Goal: Task Accomplishment & Management: Use online tool/utility

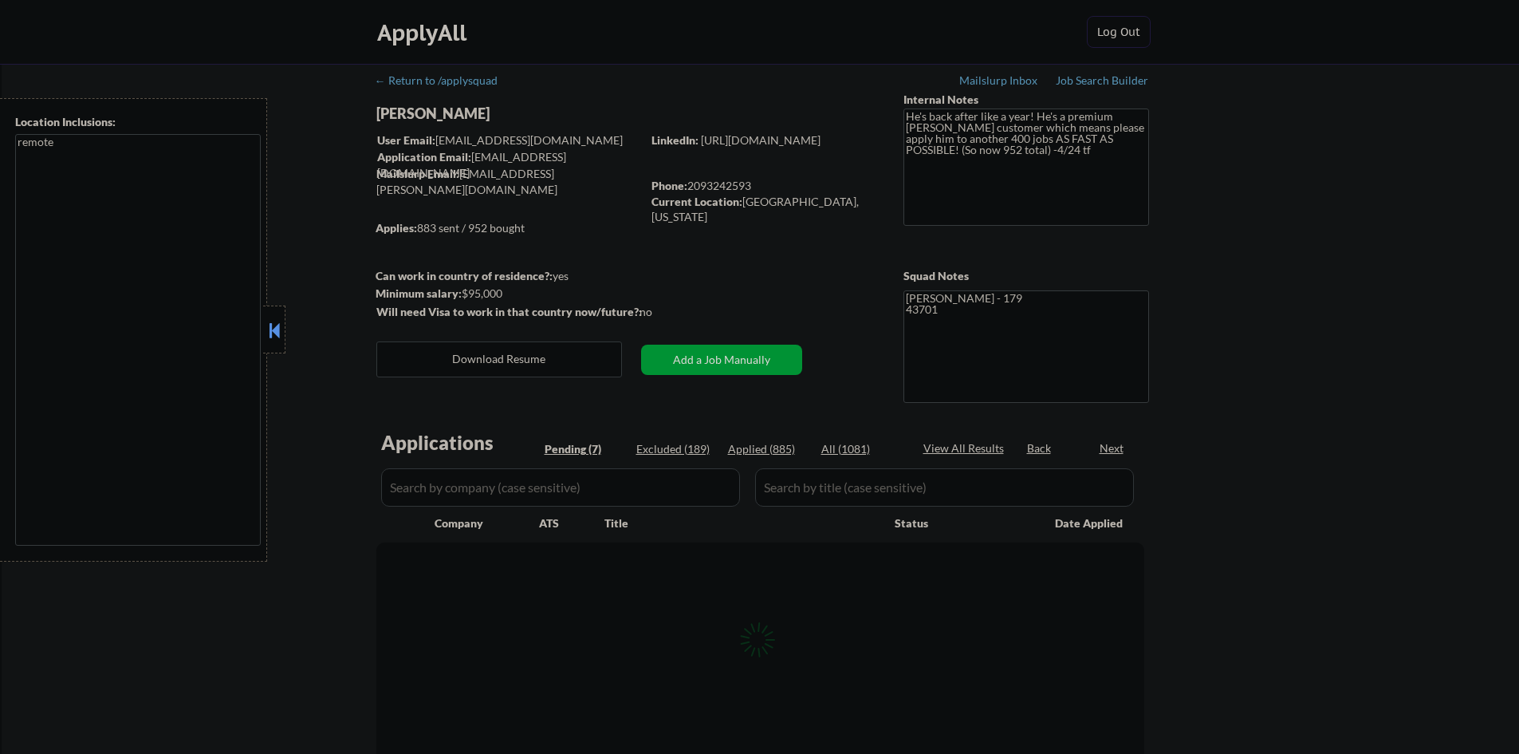
select select ""pending""
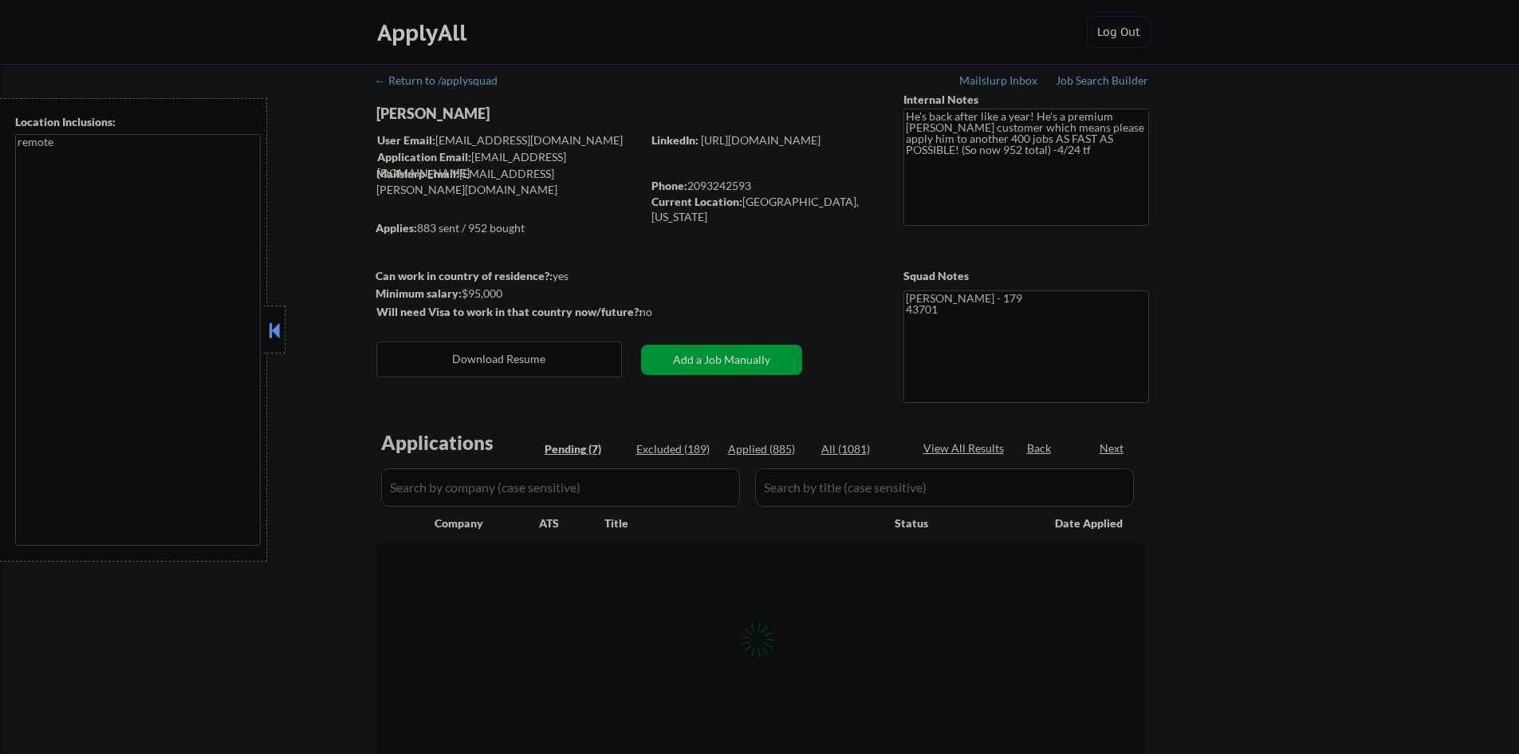
select select ""pending""
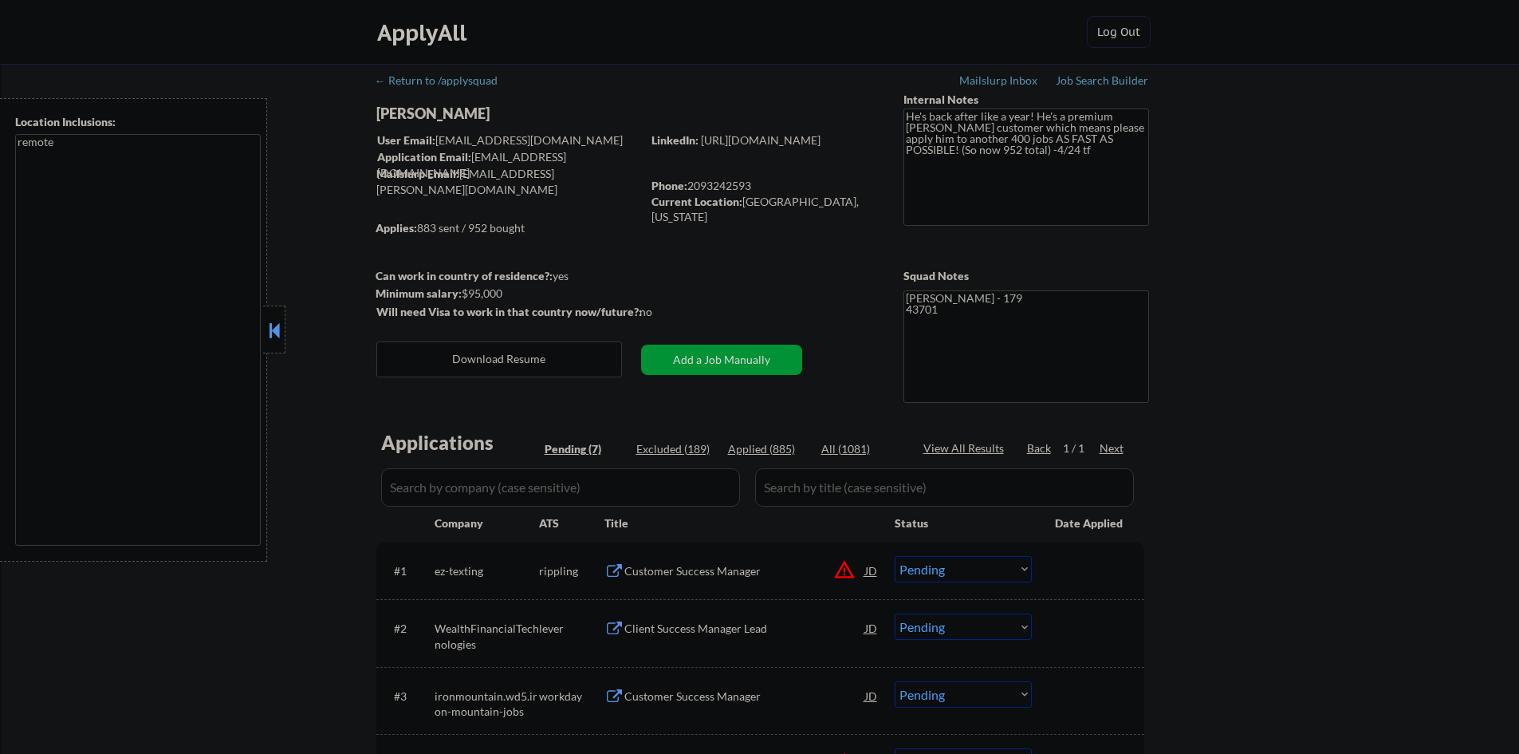
click at [1296, 635] on div "← Return to /applysquad Mailslurp Inbox Job Search Builder [PERSON_NAME] User E…" at bounding box center [760, 568] width 1517 height 1009
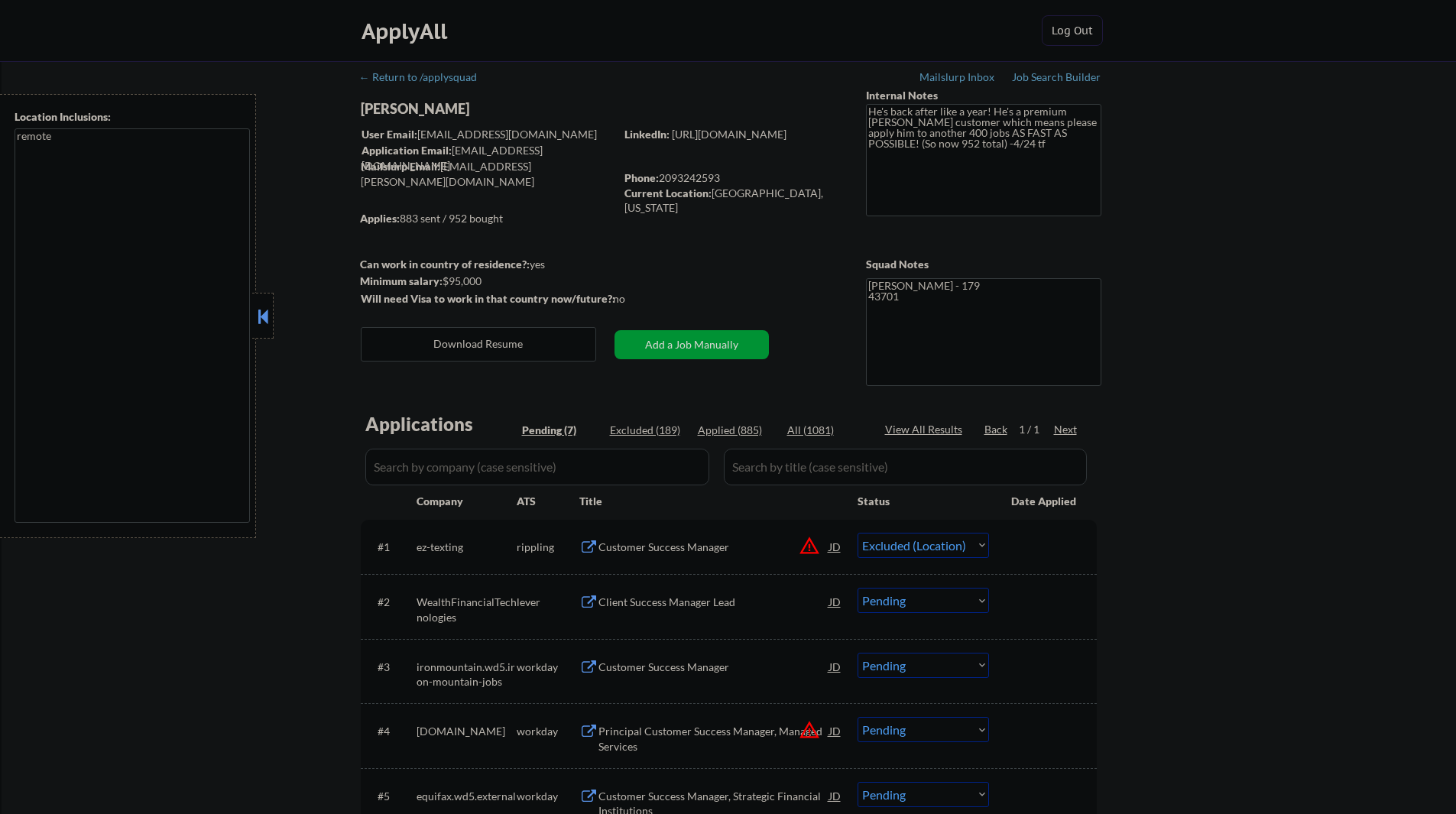
select select ""pending""
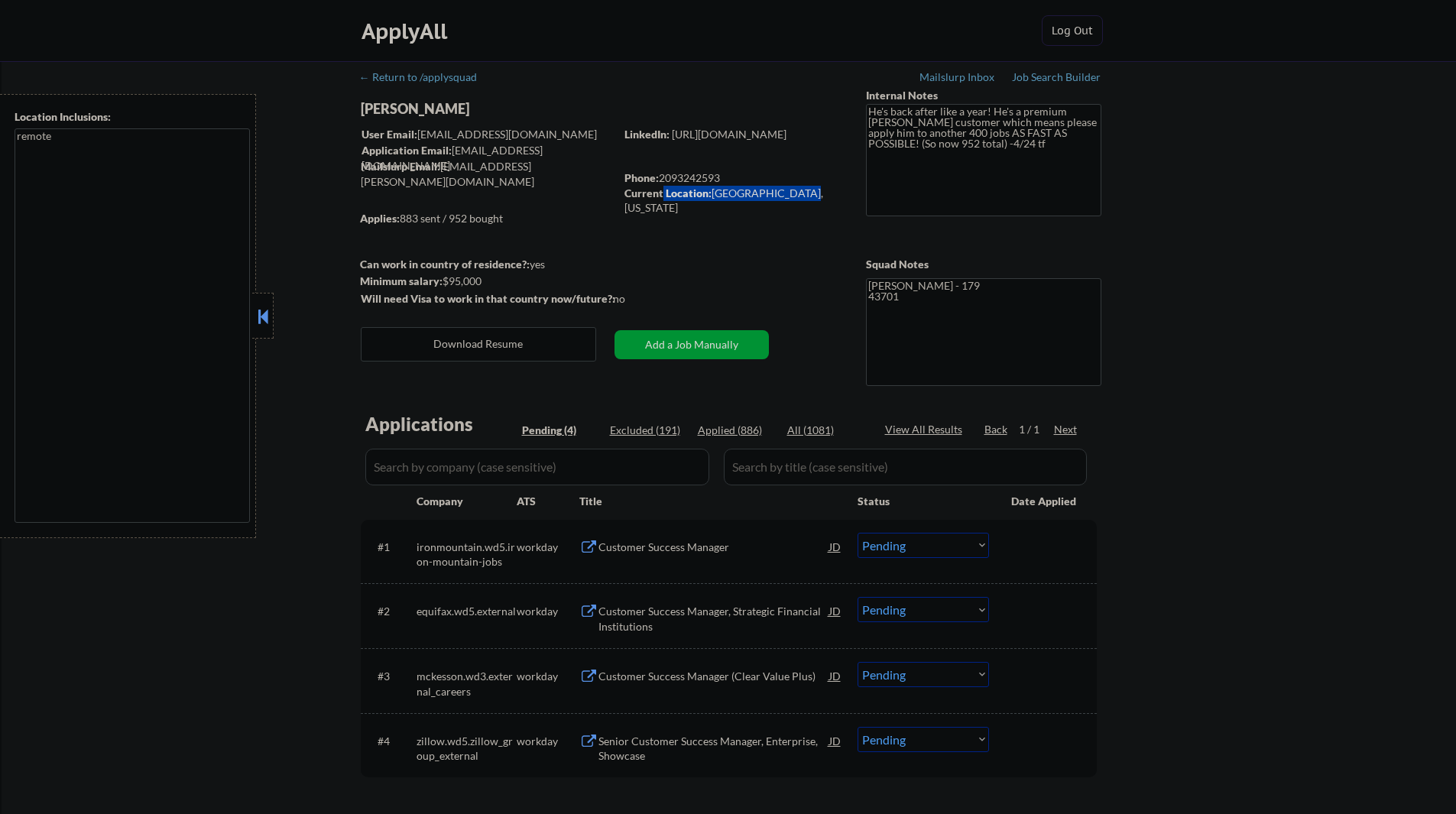
drag, startPoint x: 662, startPoint y: 193, endPoint x: 789, endPoint y: 194, distance: 127.0
click at [789, 194] on div "Current Location: Zanesville, Ohio" at bounding box center [732, 200] width 217 height 30
copy div "Location: Zanesville, Ohio"
click at [881, 300] on textarea "Paul - 179 43701" at bounding box center [983, 332] width 236 height 107
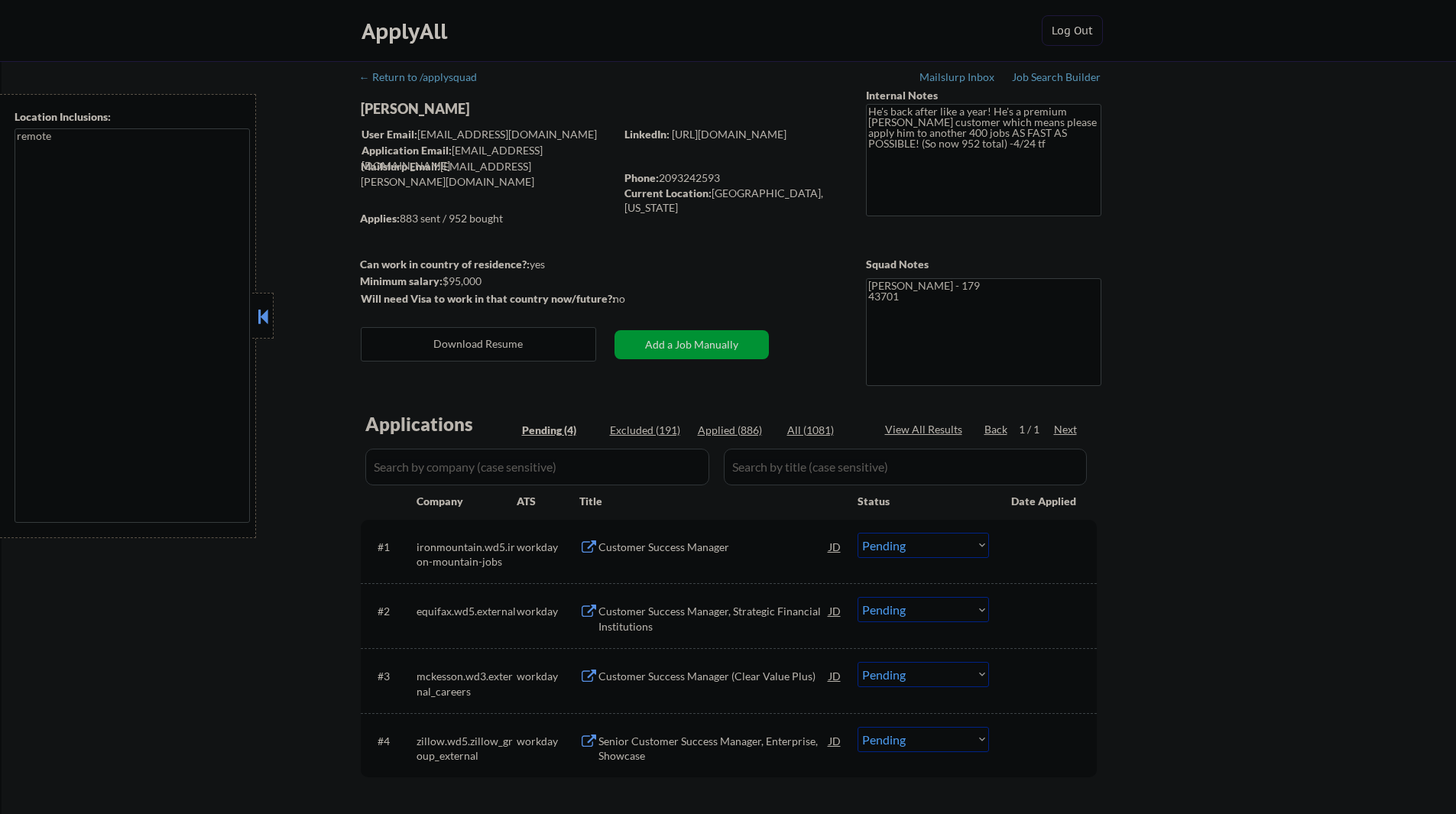
click at [693, 177] on div "Phone: 2093242593" at bounding box center [732, 178] width 217 height 15
copy div "2093242593"
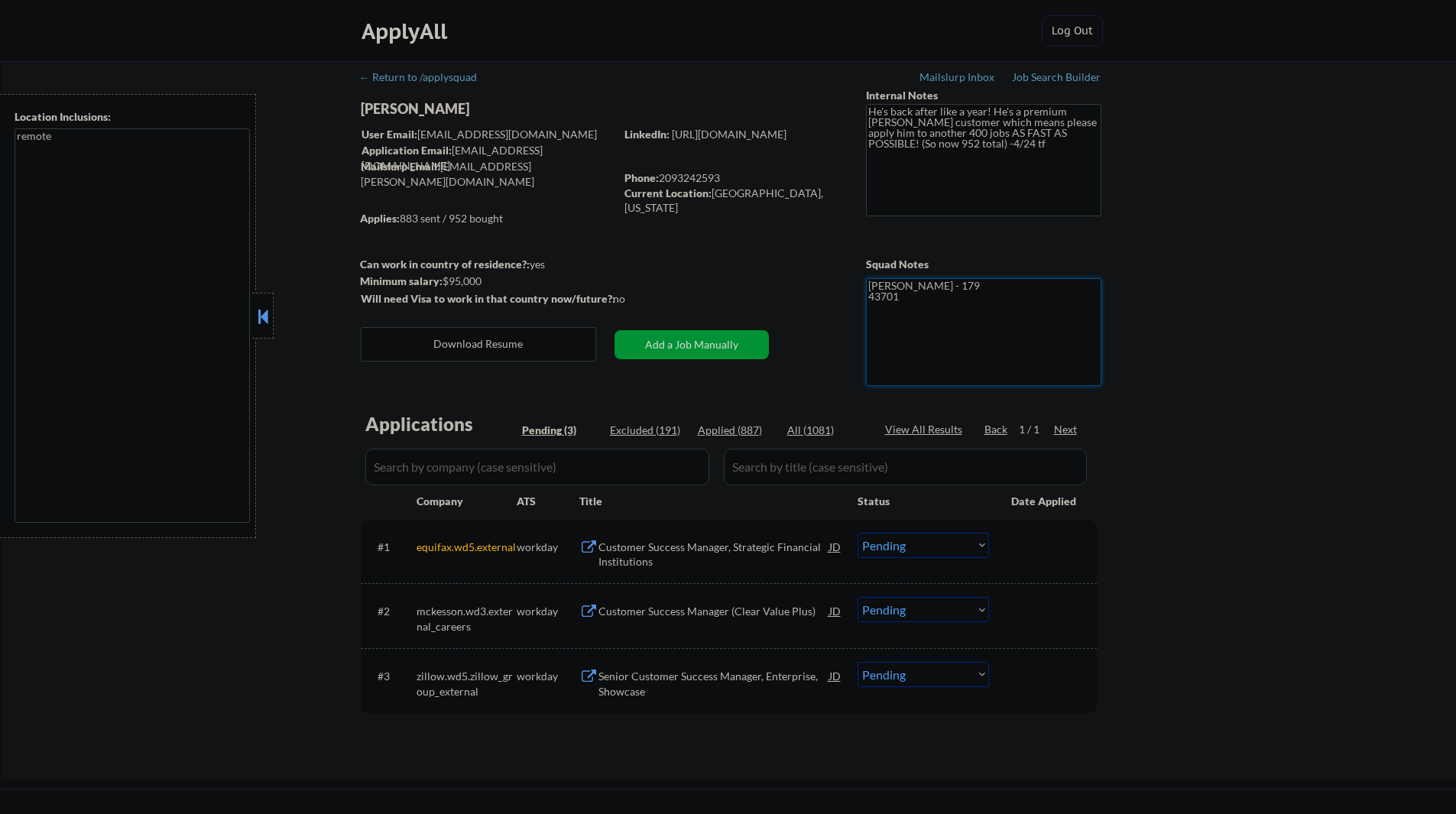
click at [874, 292] on textarea "Paul - 179 43701" at bounding box center [983, 332] width 236 height 107
click at [875, 292] on textarea "Paul - 179 43701" at bounding box center [983, 332] width 236 height 107
click at [697, 173] on div "Phone: 2093242593" at bounding box center [732, 178] width 217 height 15
copy div "2093242593"
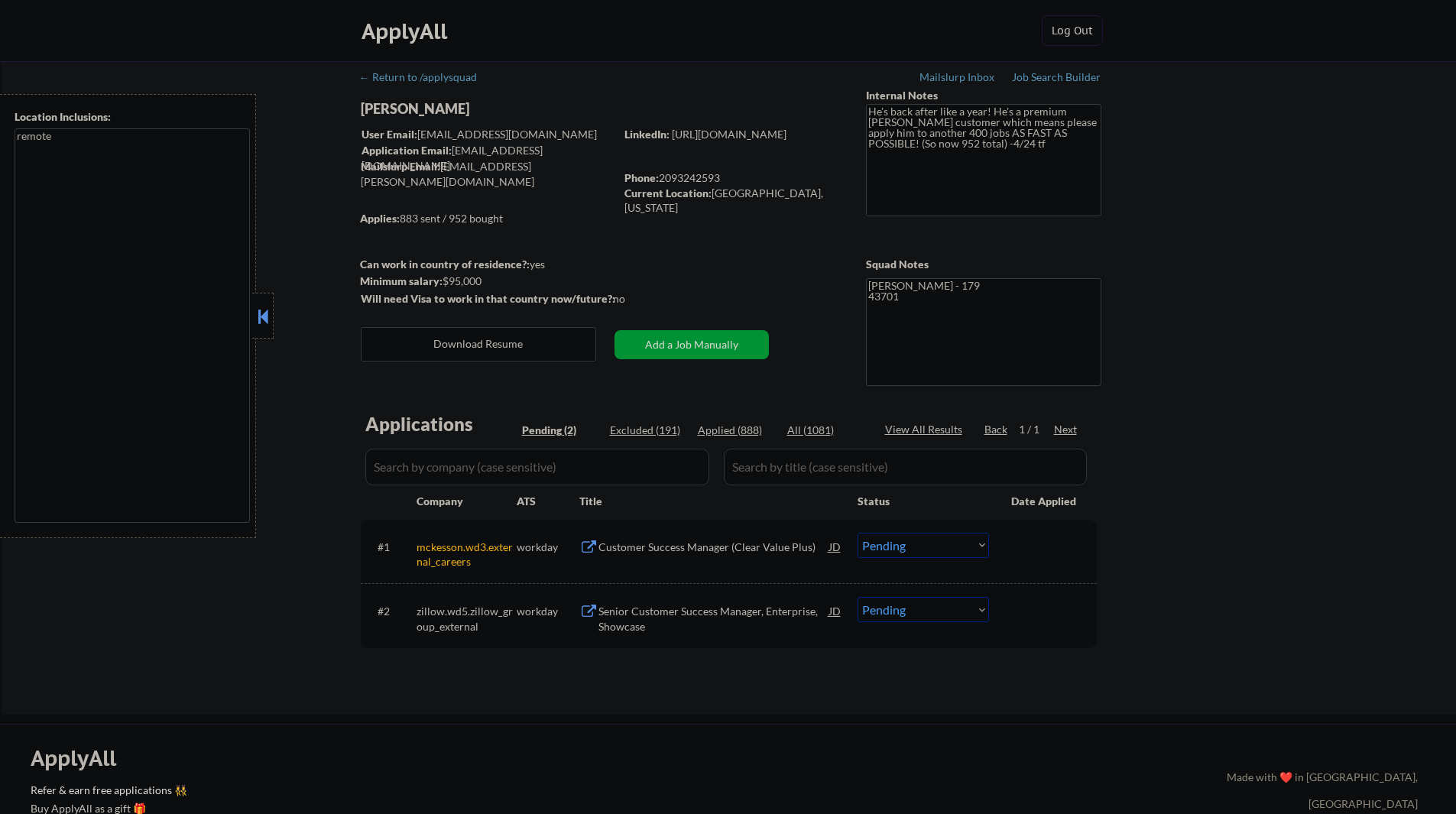
click at [889, 299] on textarea "Paul - 179 43701" at bounding box center [983, 332] width 236 height 107
click at [690, 180] on div "Phone: 2093242593" at bounding box center [732, 178] width 217 height 15
copy div "2093242593"
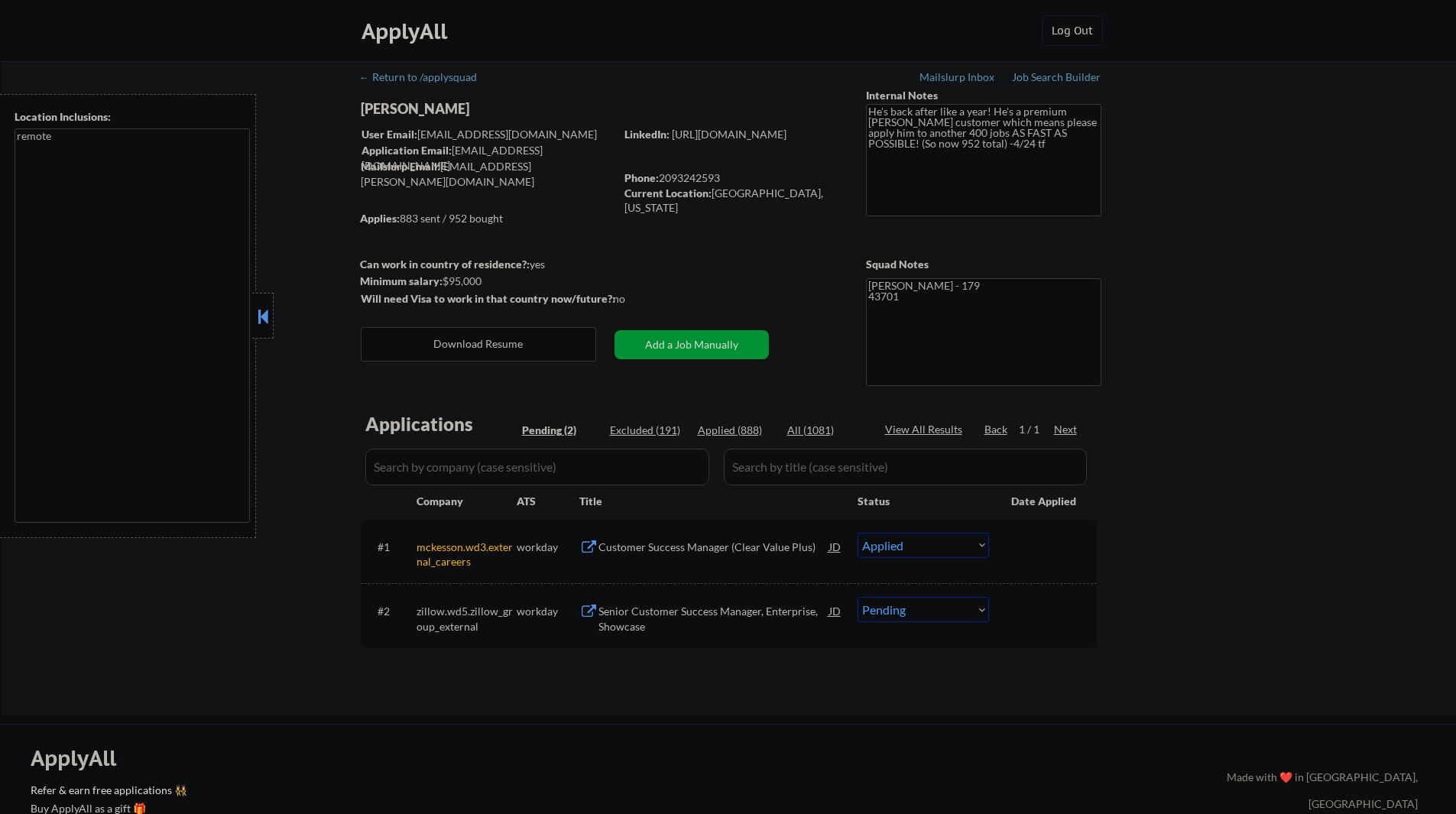
select select ""pending""
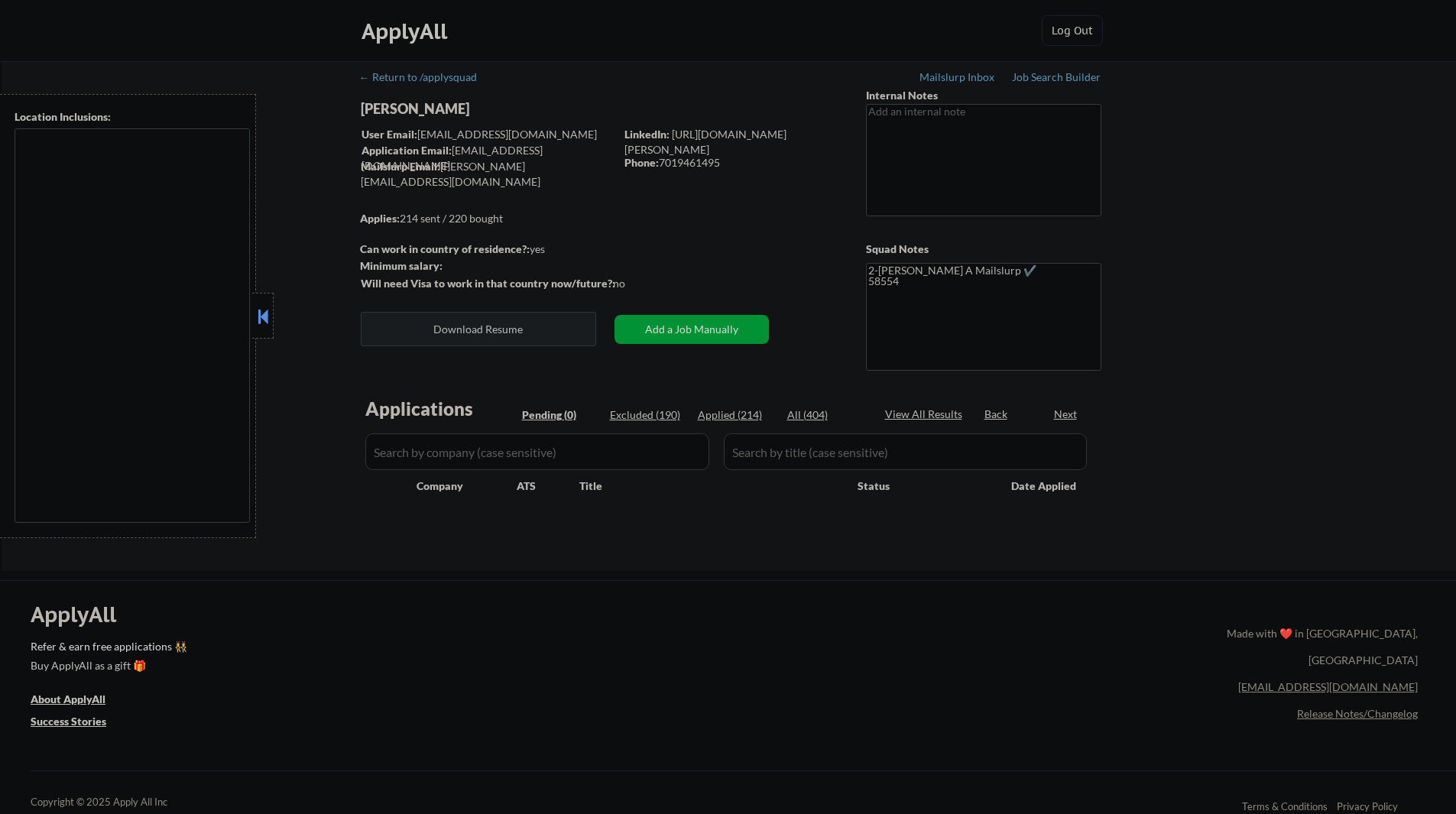
type textarea "remote"
click at [1045, 77] on div "Job Search Builder" at bounding box center [1056, 77] width 89 height 11
type textarea "remote"
select select ""pending""
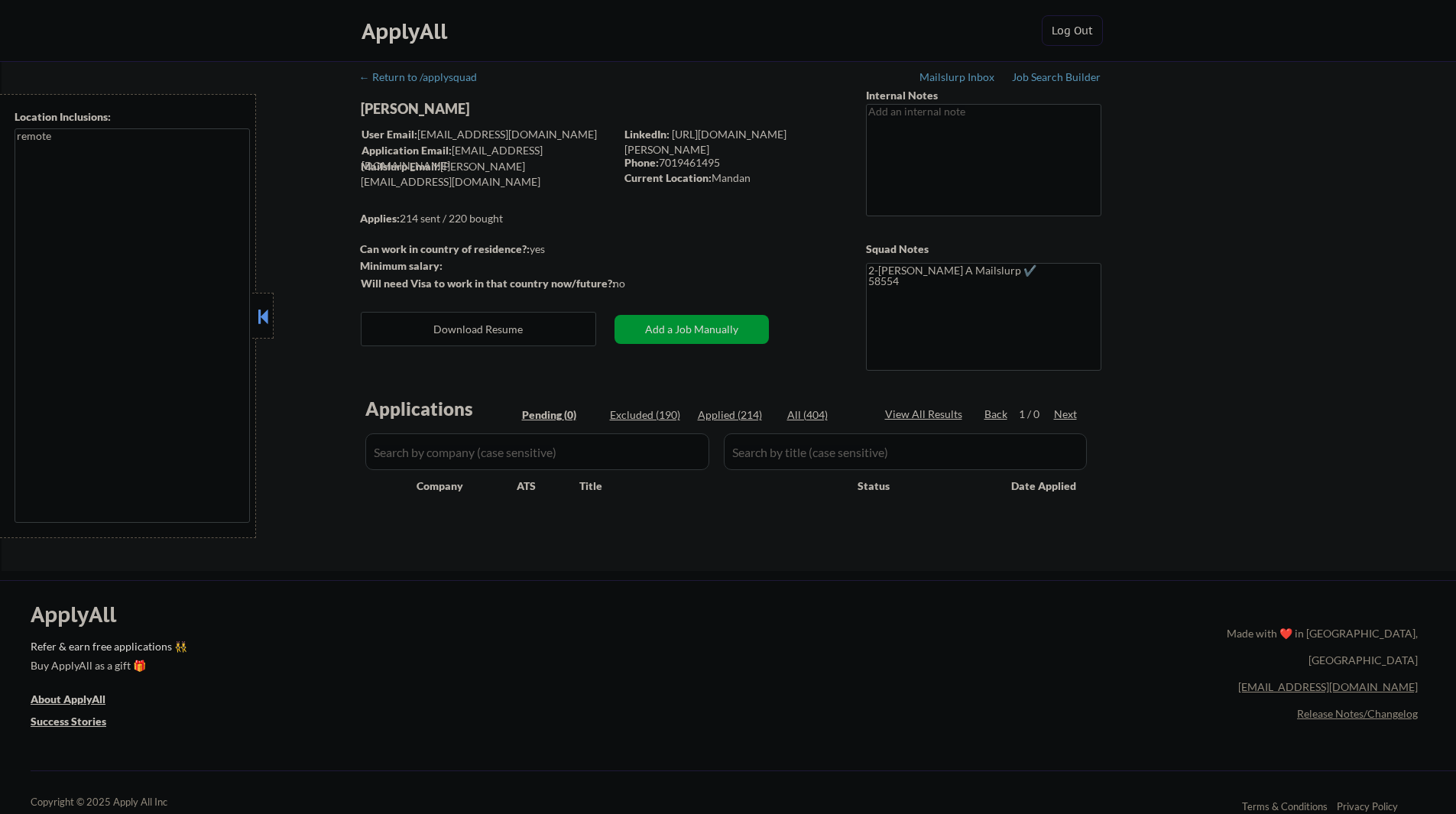
select select ""pending""
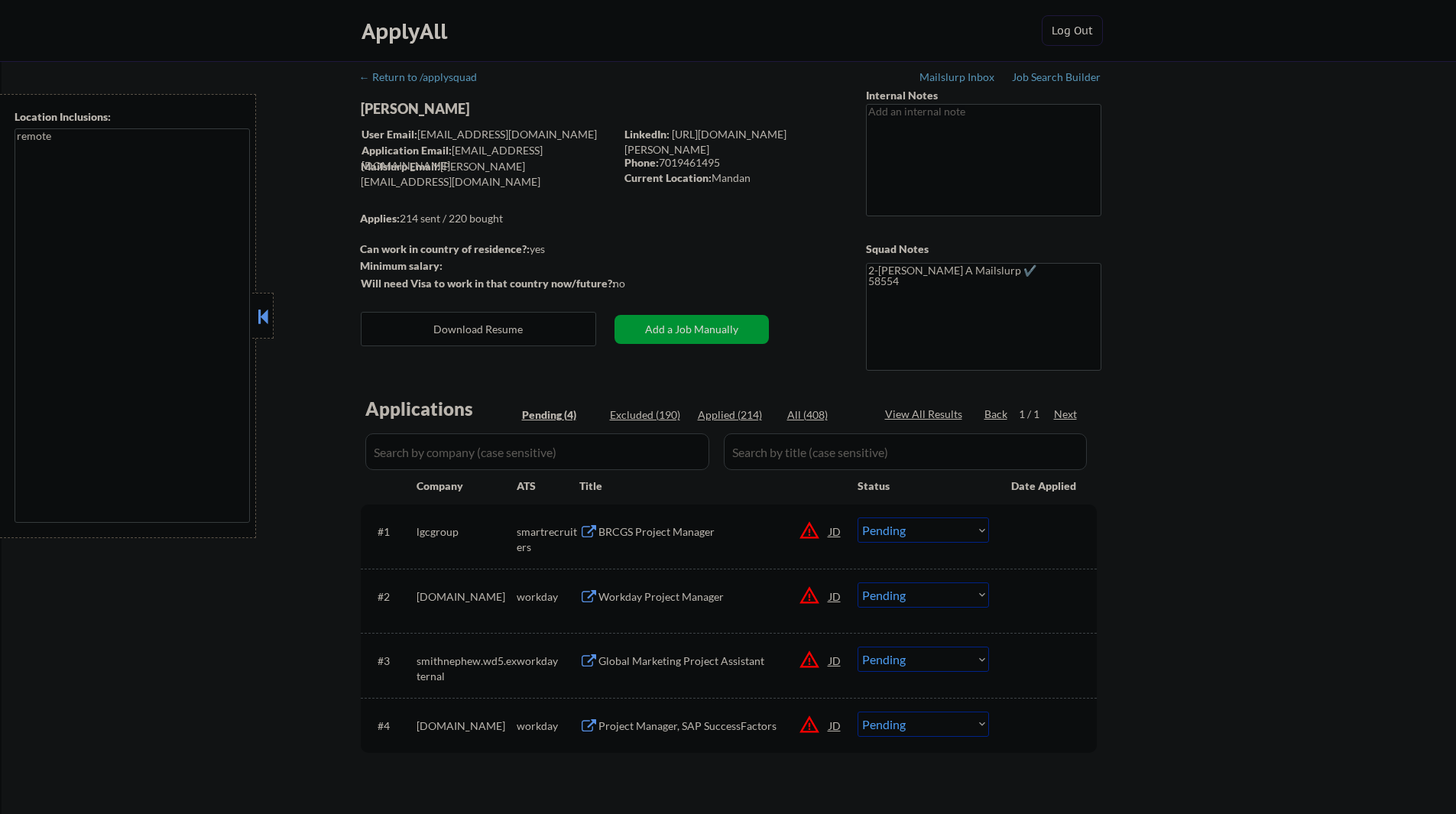
select select ""PLACEHOLDER_1427118222253""
select select ""pending""
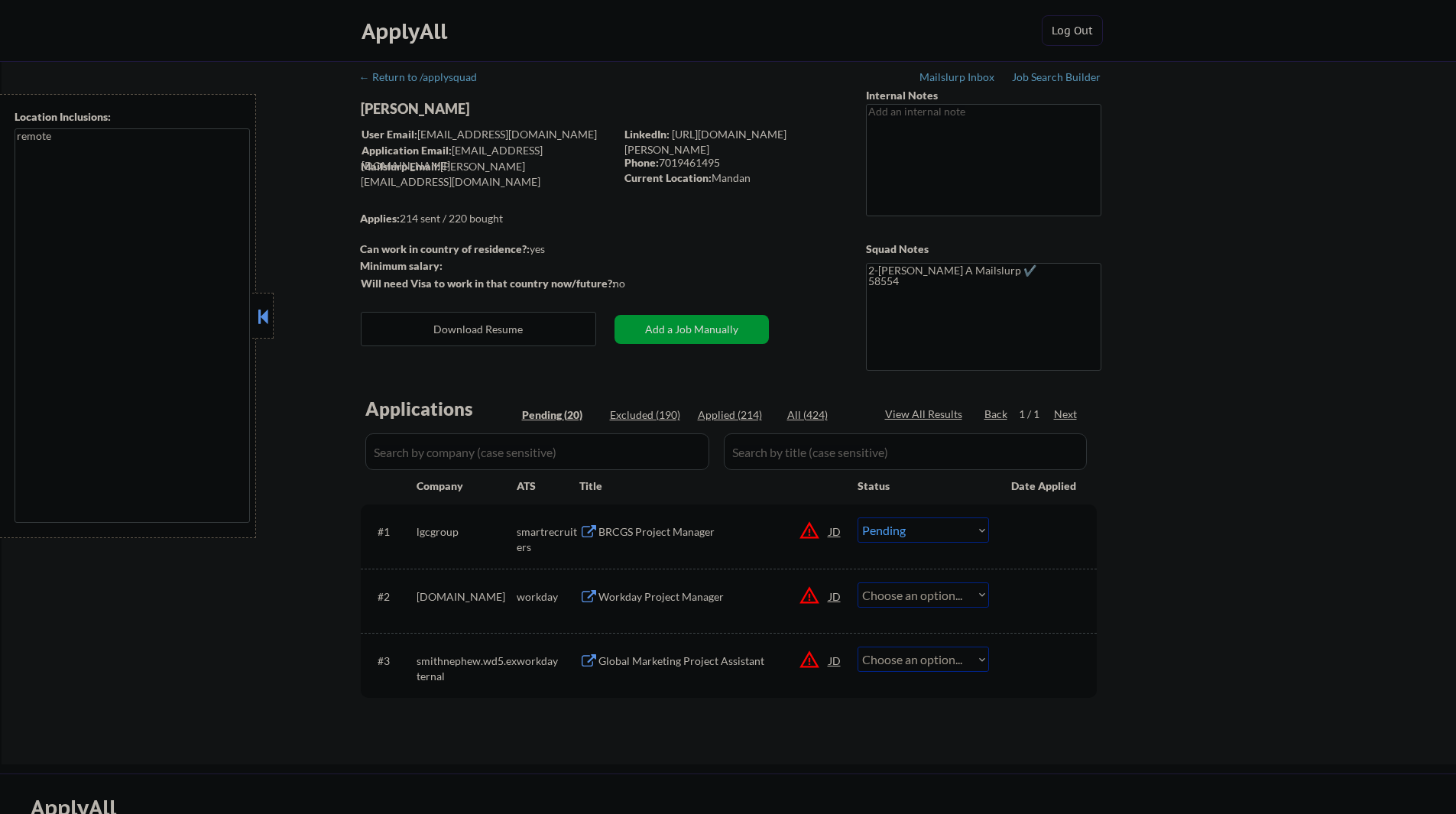
select select ""pending""
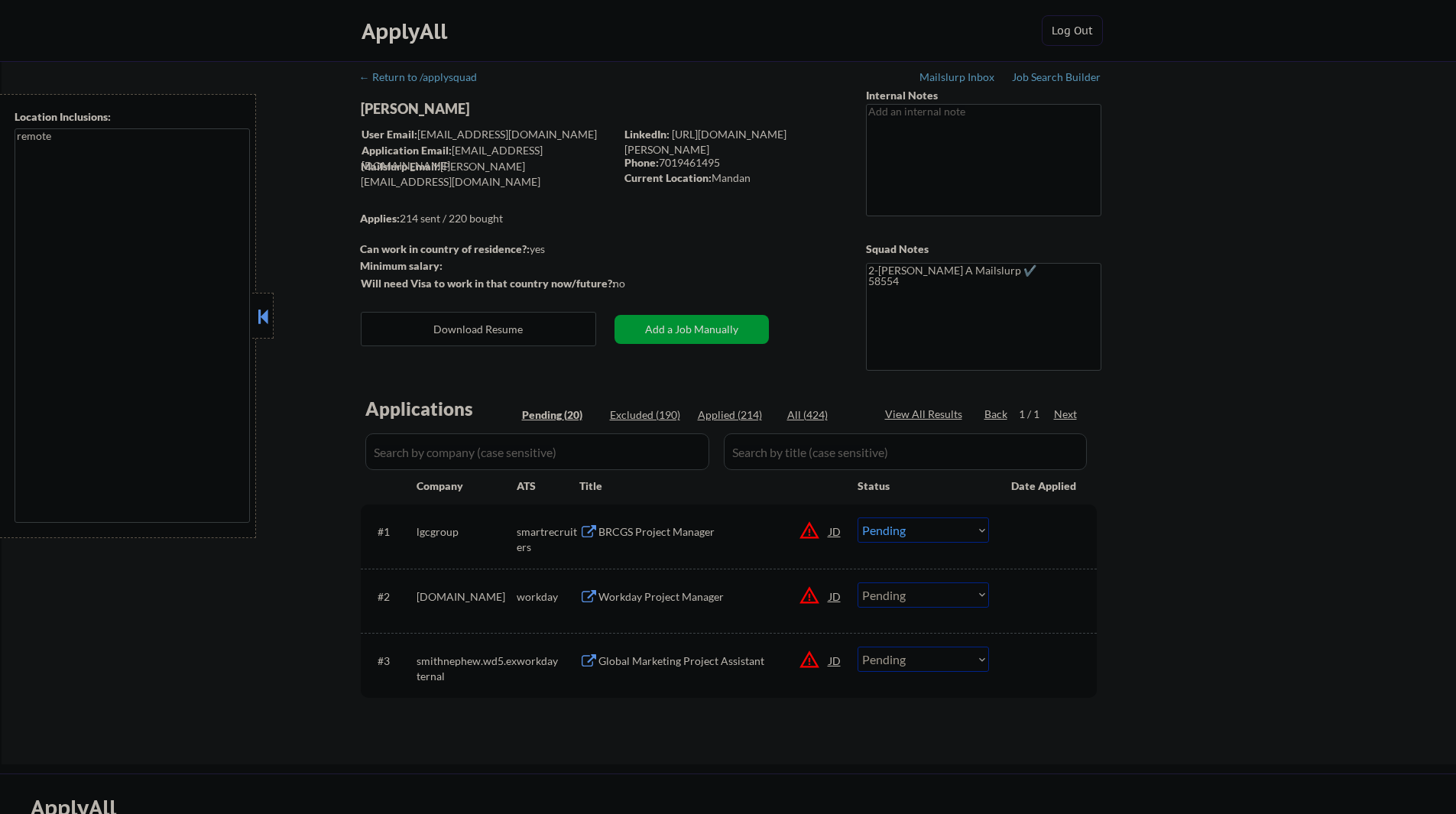
select select ""pending""
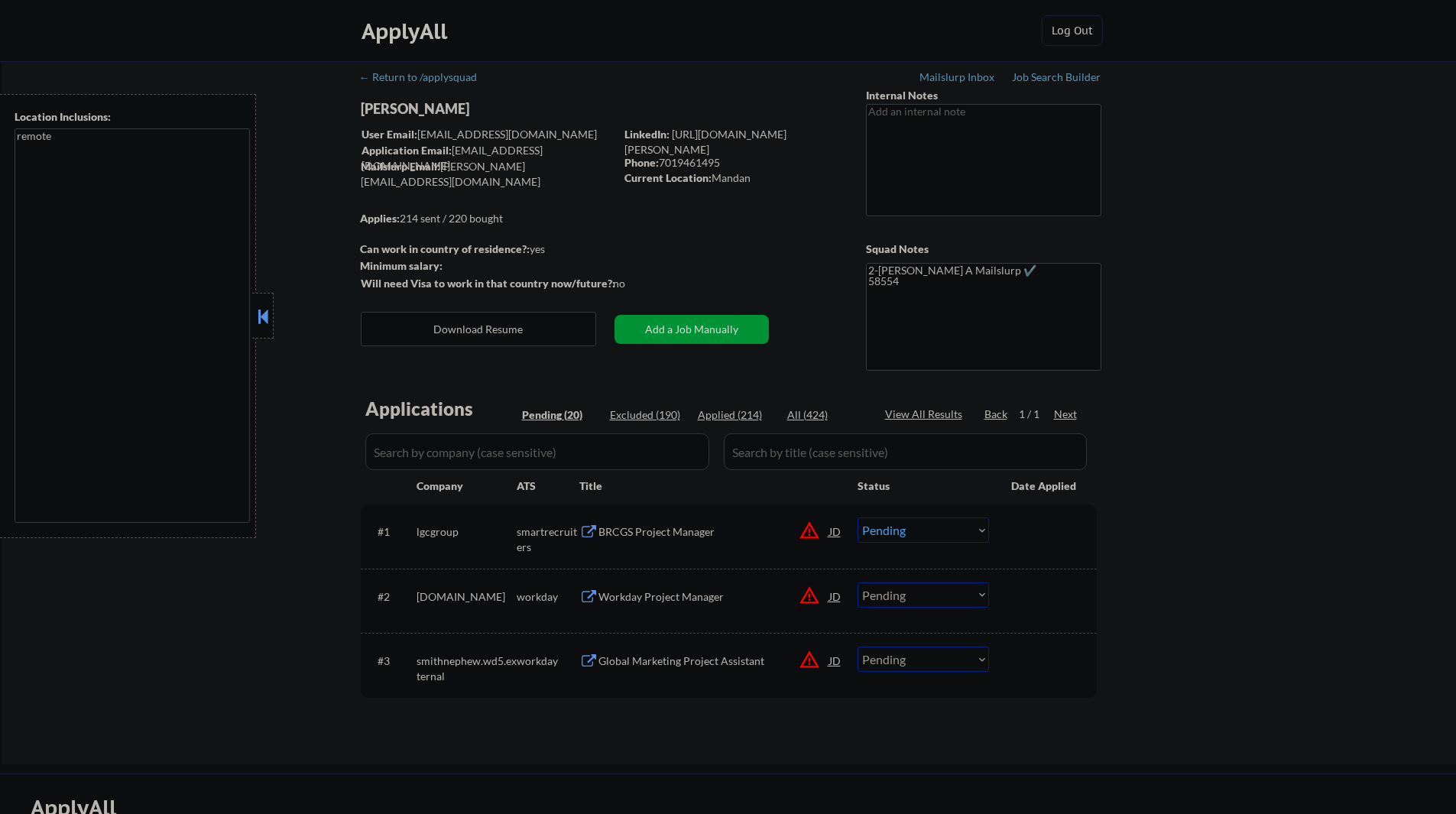
select select ""pending""
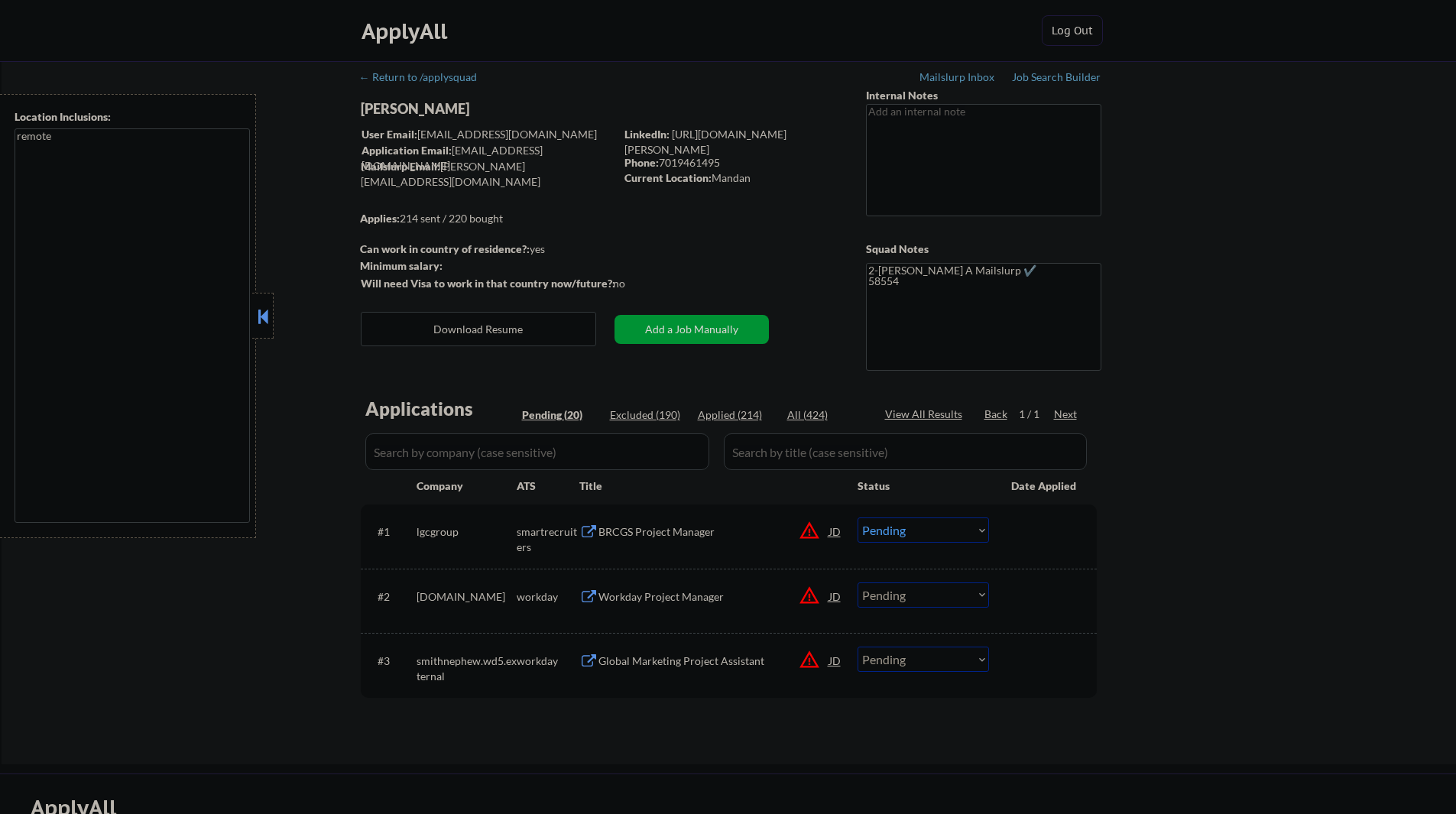
select select ""pending""
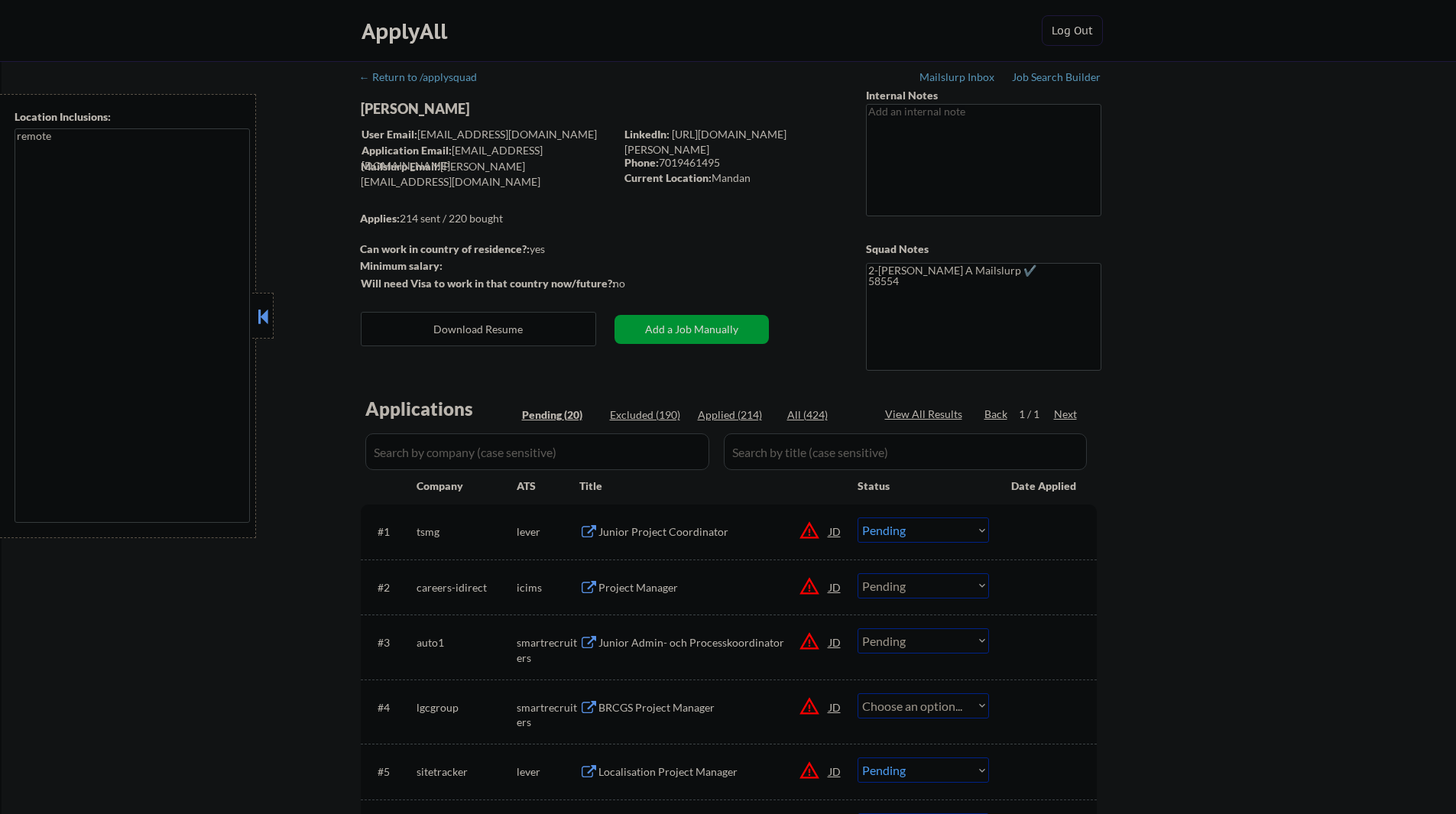
select select ""pending""
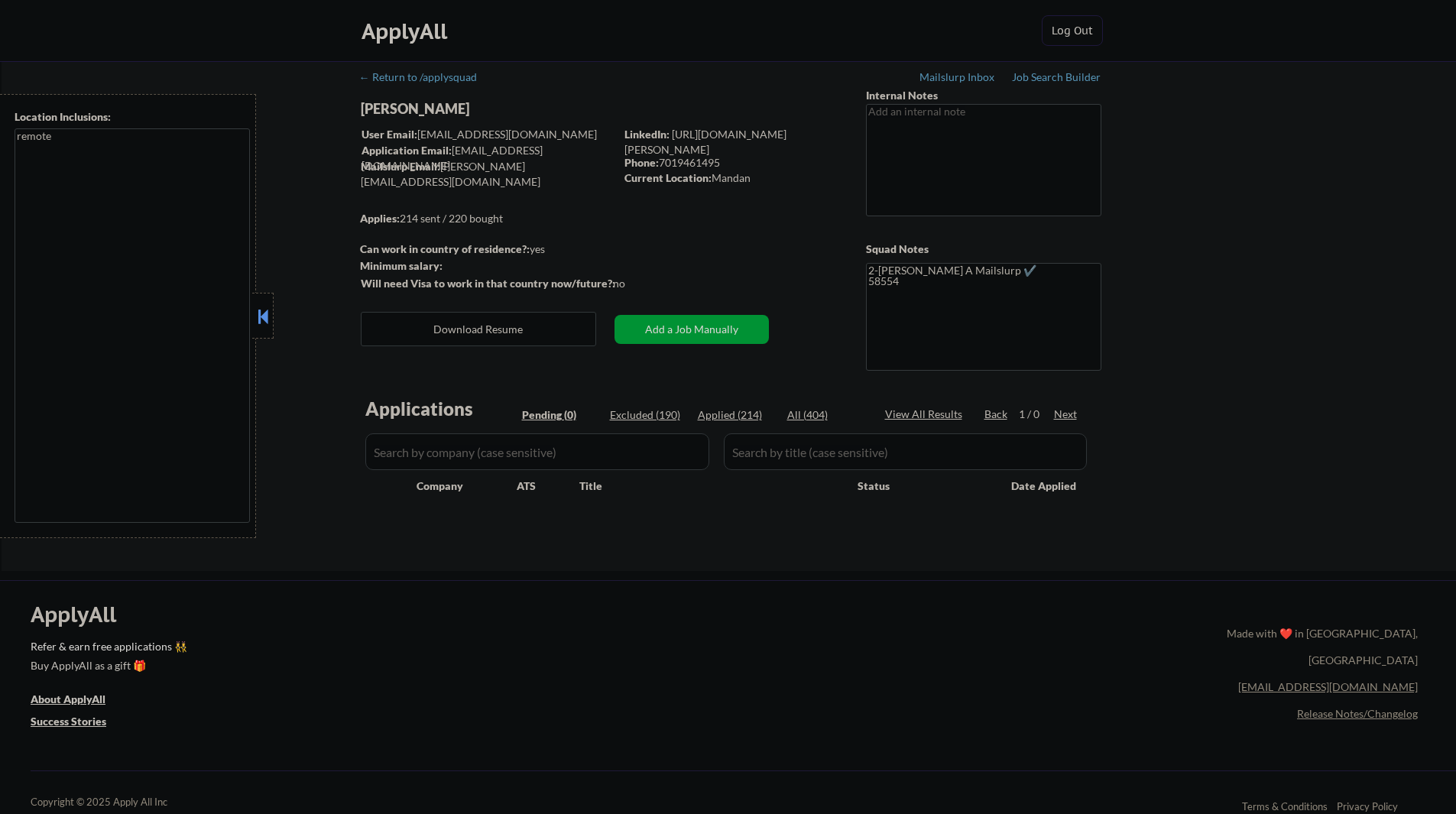
click at [323, 402] on div "← Return to /applysquad Mailslurp Inbox Job Search Builder Alanah Ruffin User E…" at bounding box center [728, 316] width 1454 height 510
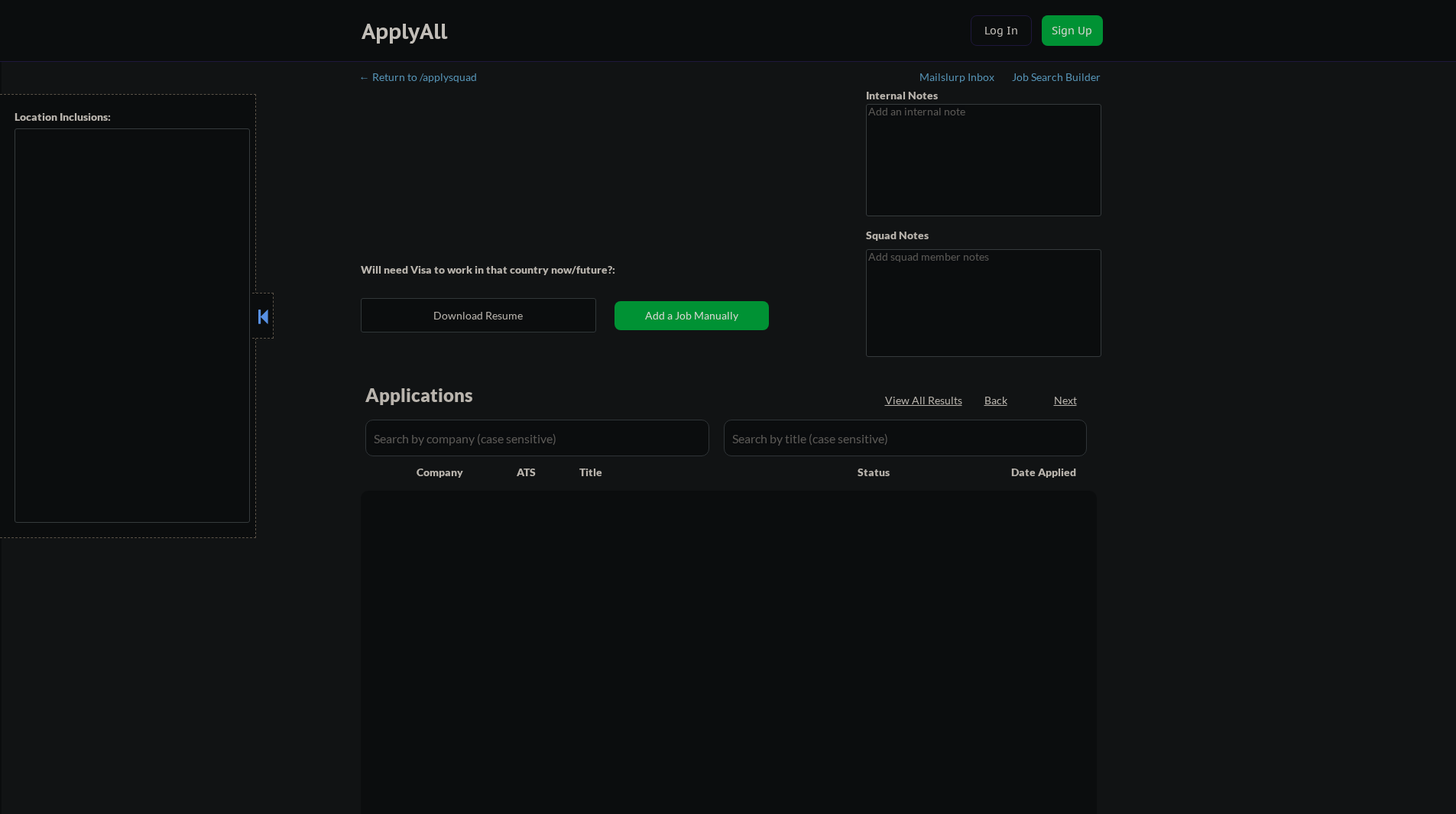
type textarea "This subscriber came in through our partnership with Career Elevator. We are on…"
type textarea "13-Paul Mailslurp ✔️ 02112"
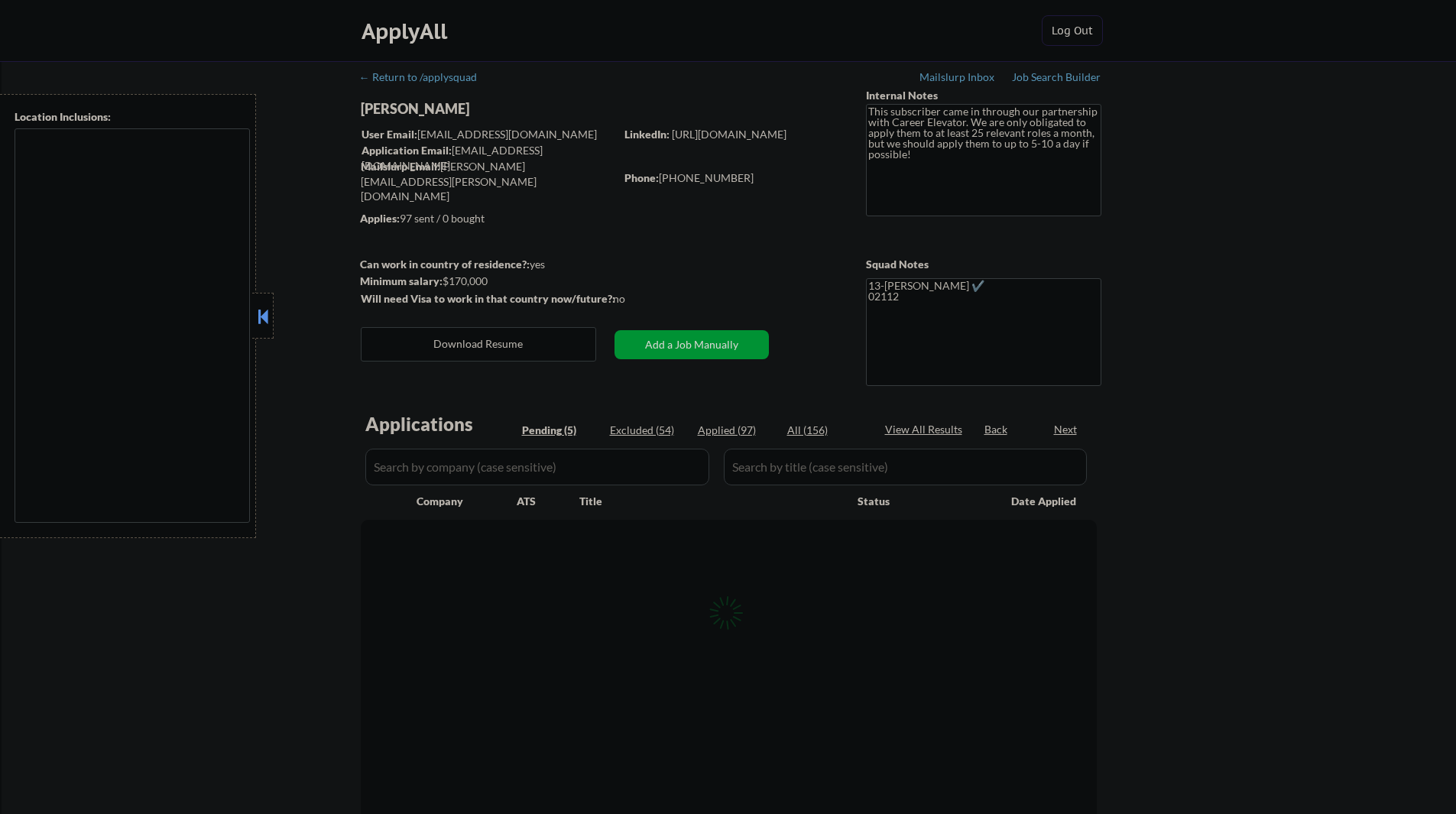
type textarea "San Antonio, TX Alamo Heights, TX Balcones Heights, TX Castle Hills, TX Olmos P…"
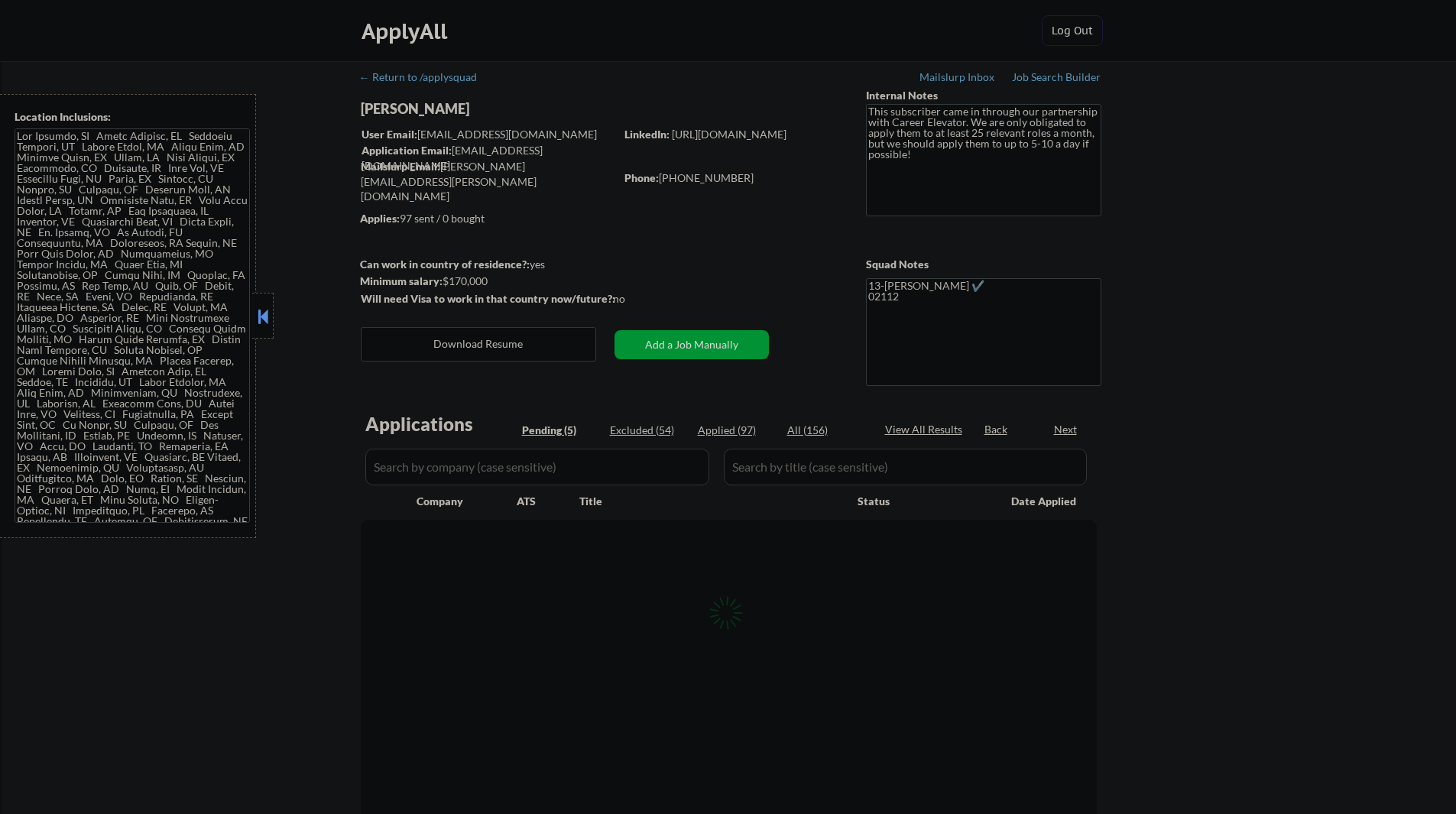
select select ""pending""
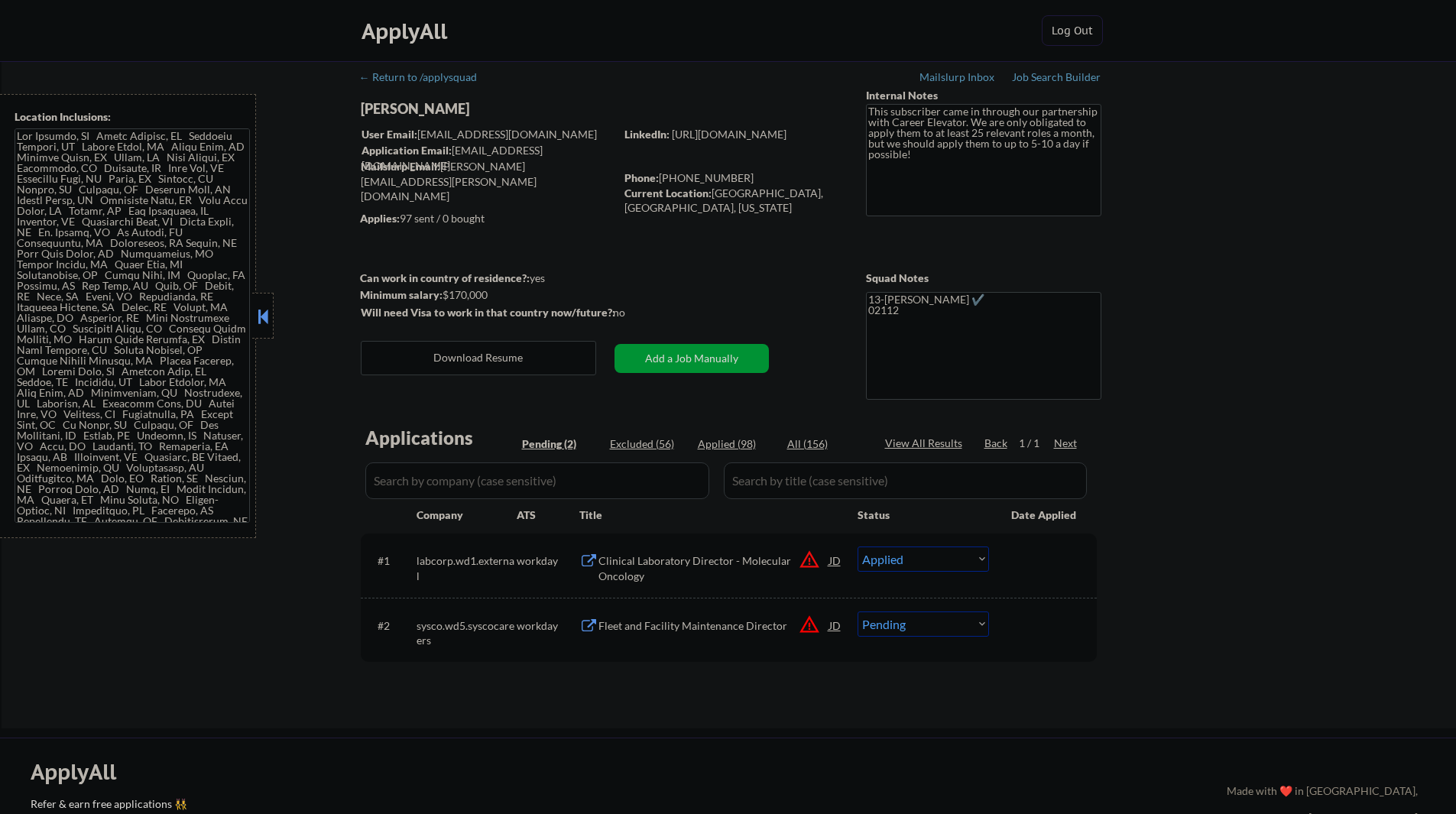
select select ""pending""
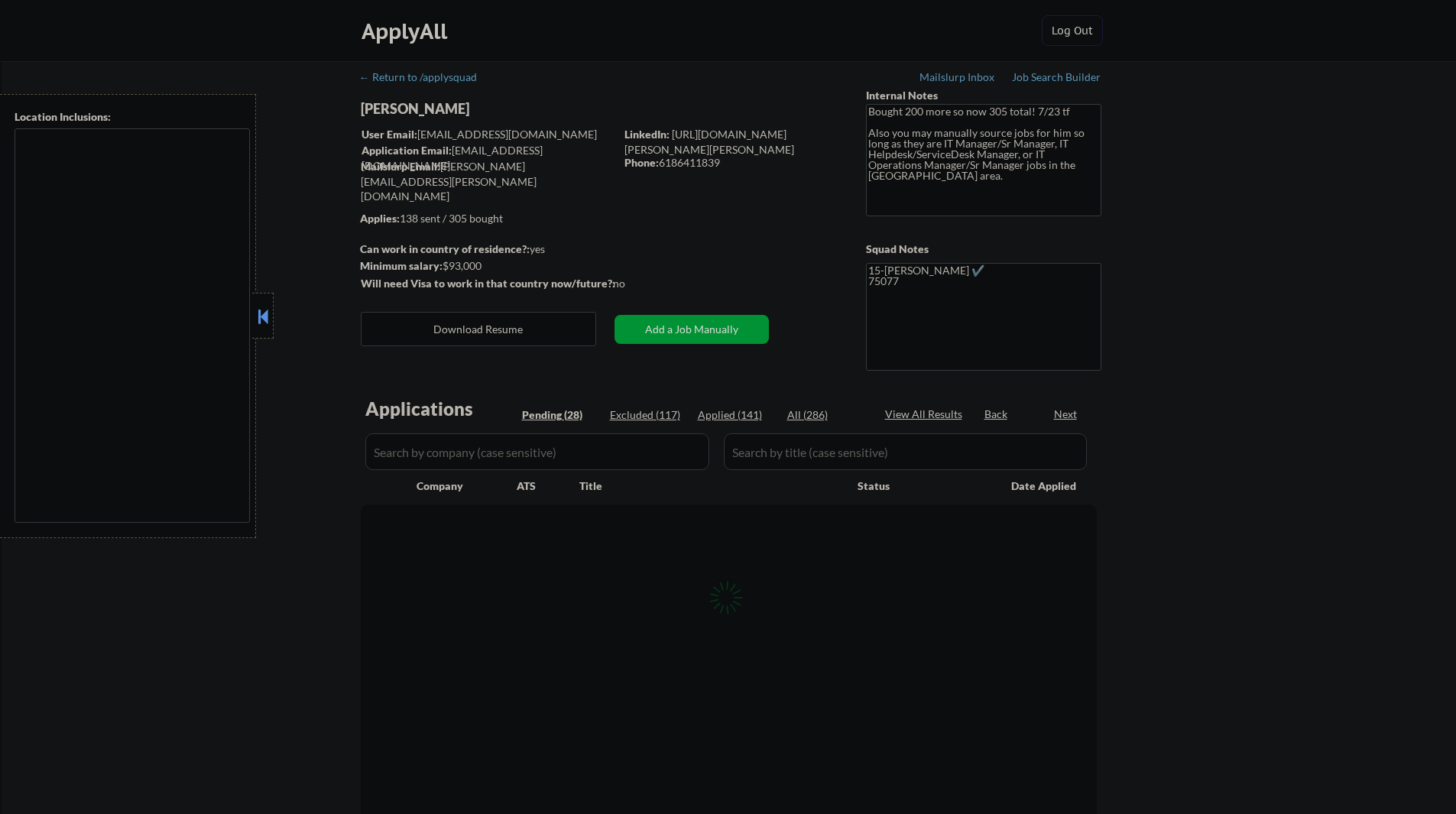
select select ""pending""
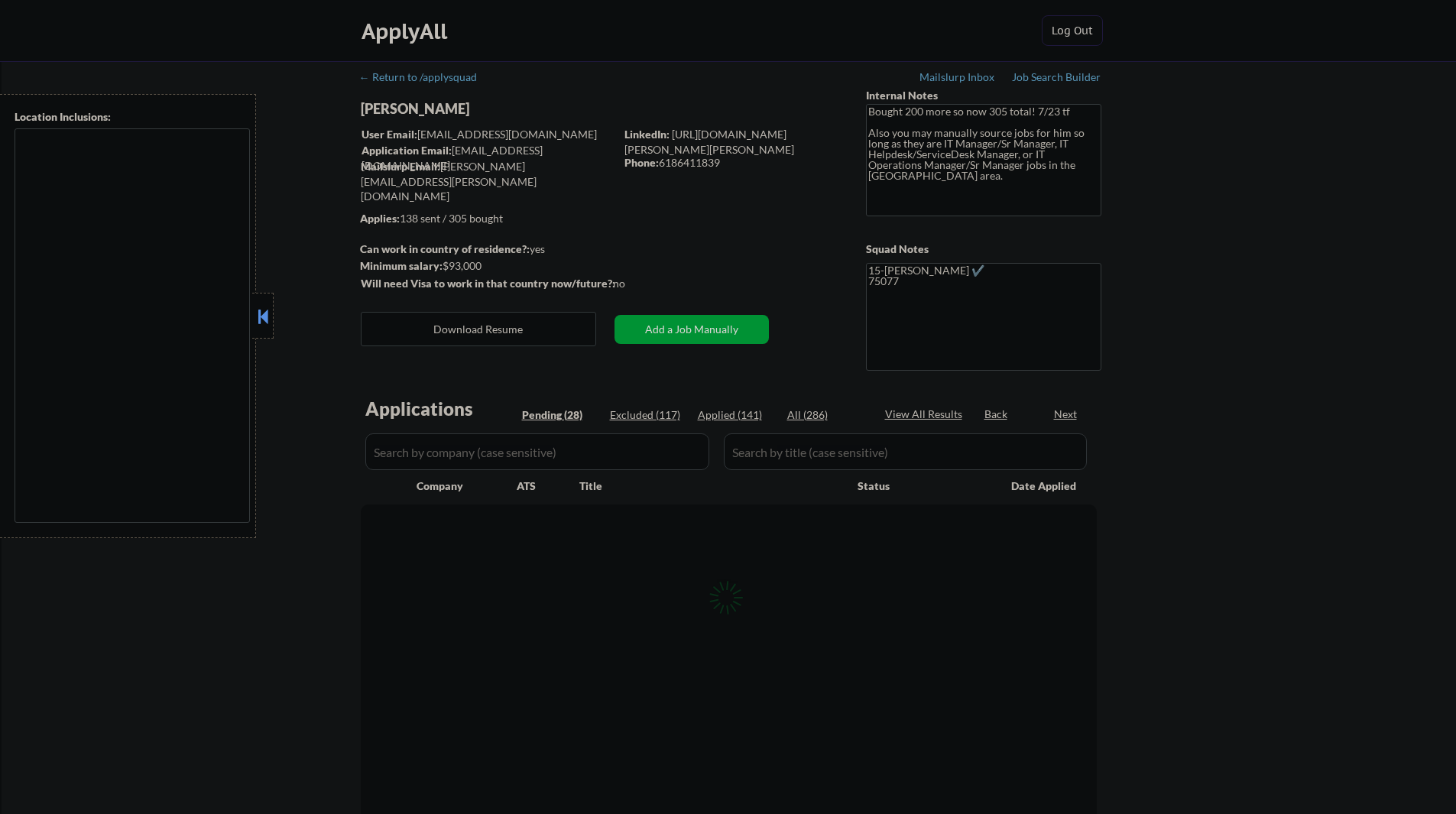
select select ""pending""
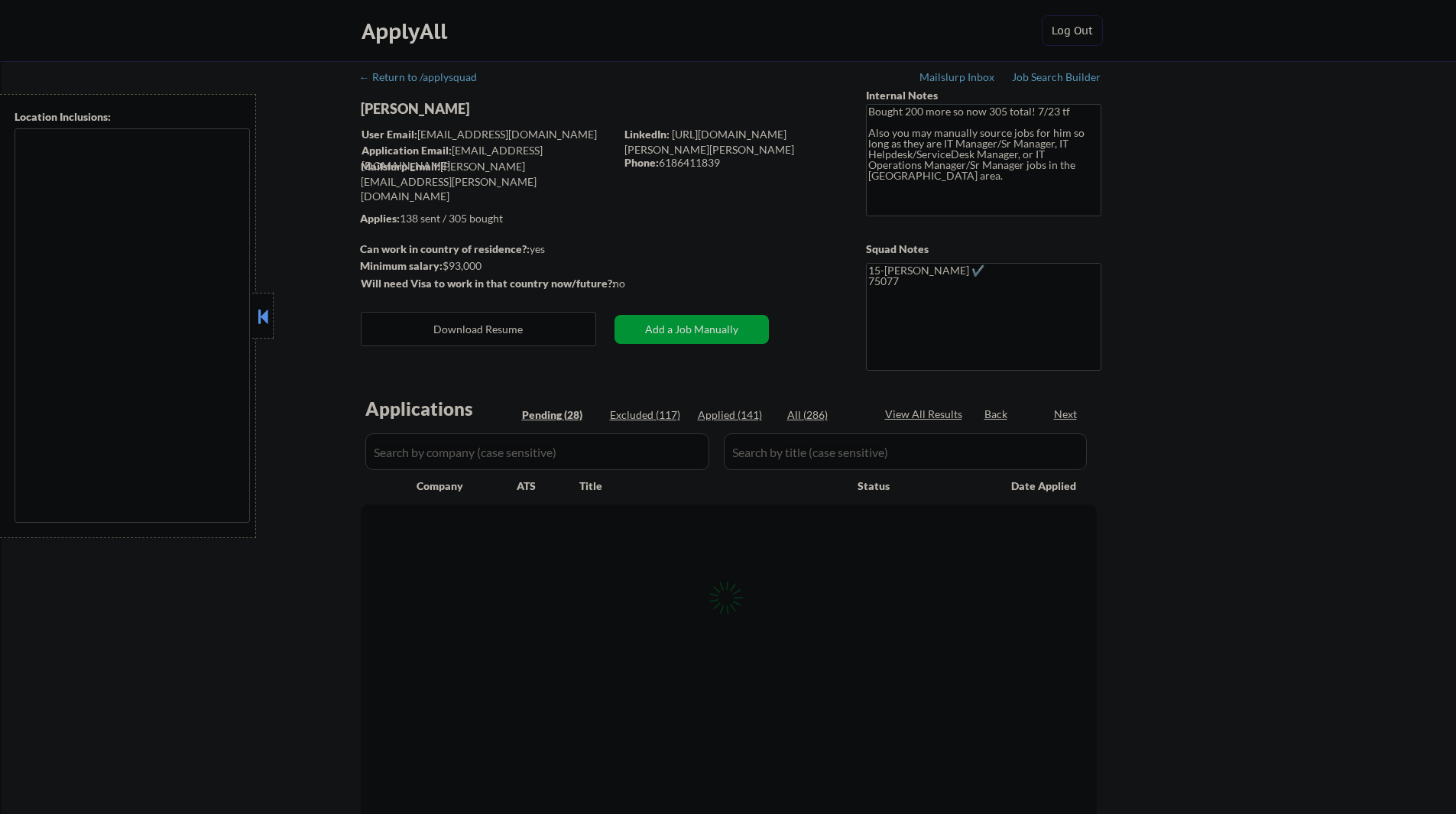
select select ""pending""
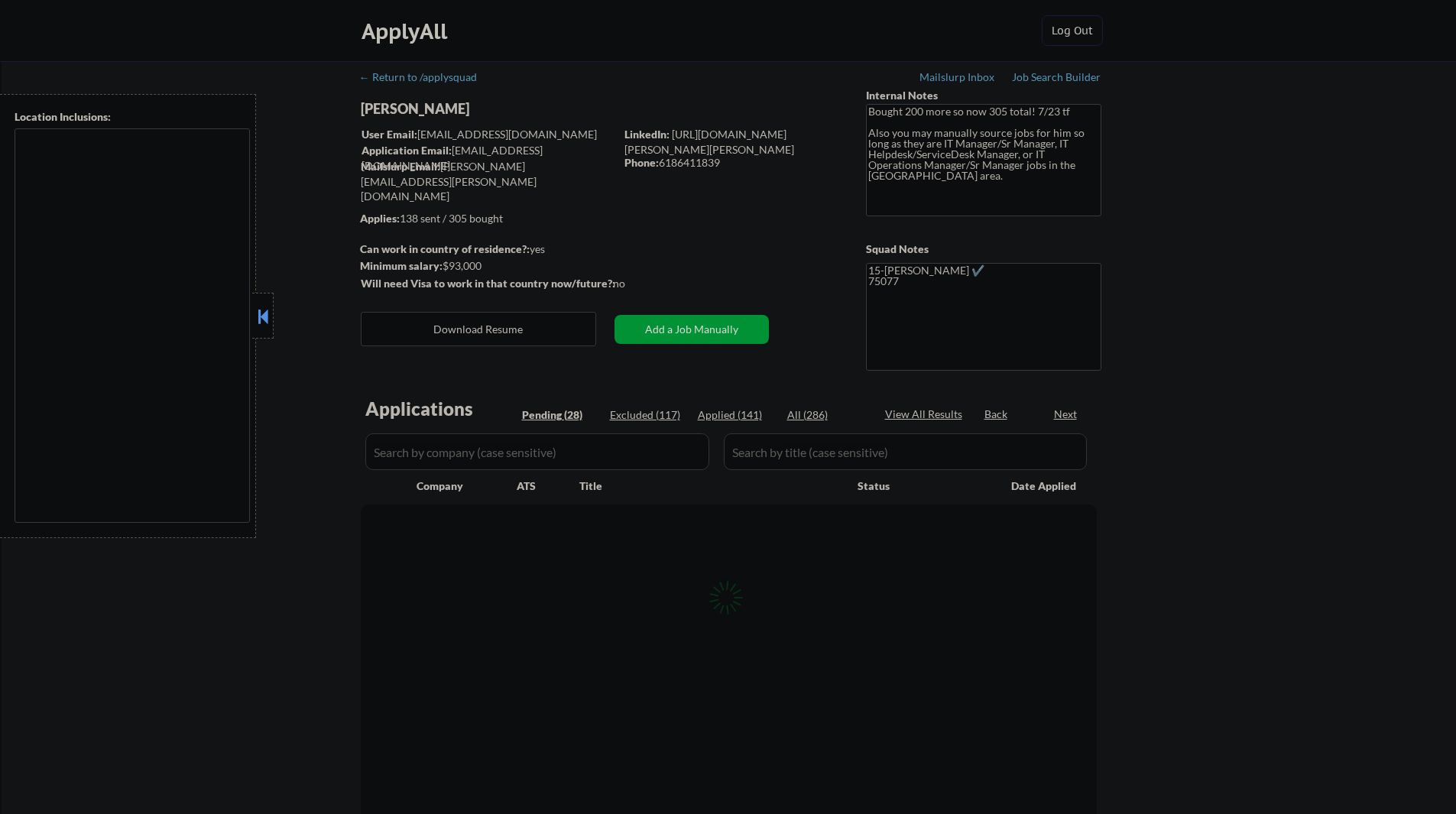
select select ""pending""
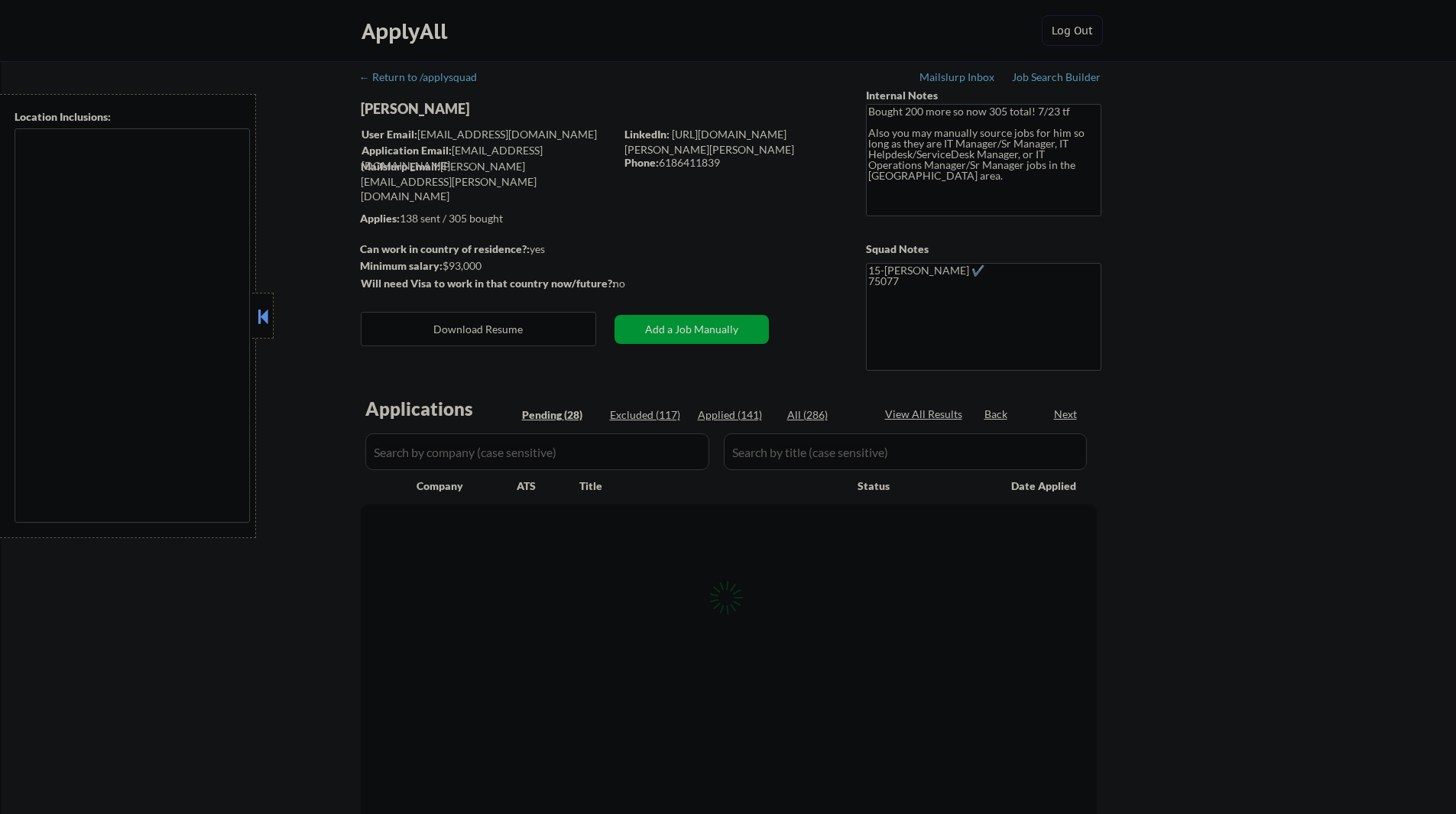
select select ""pending""
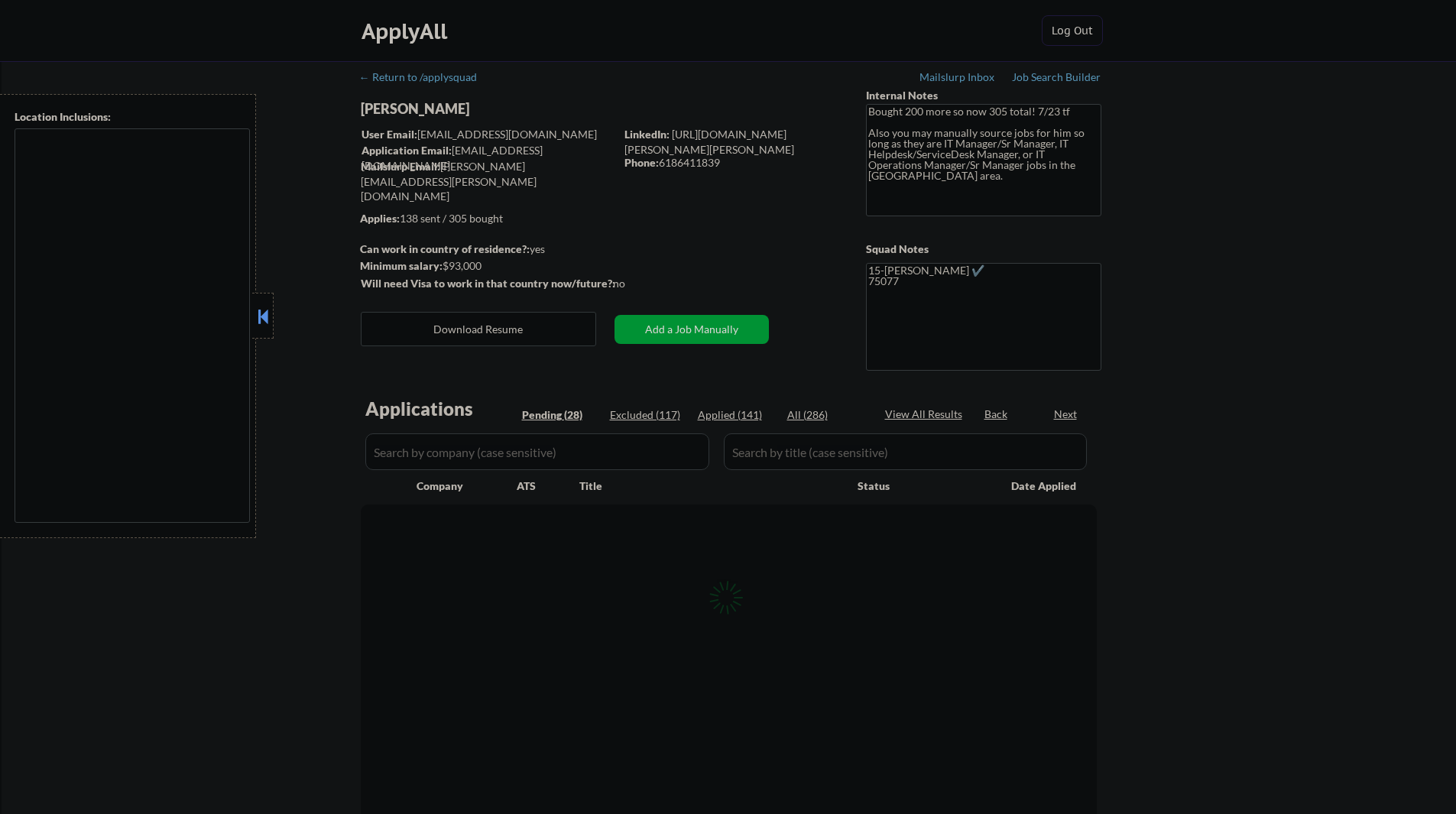
select select ""pending""
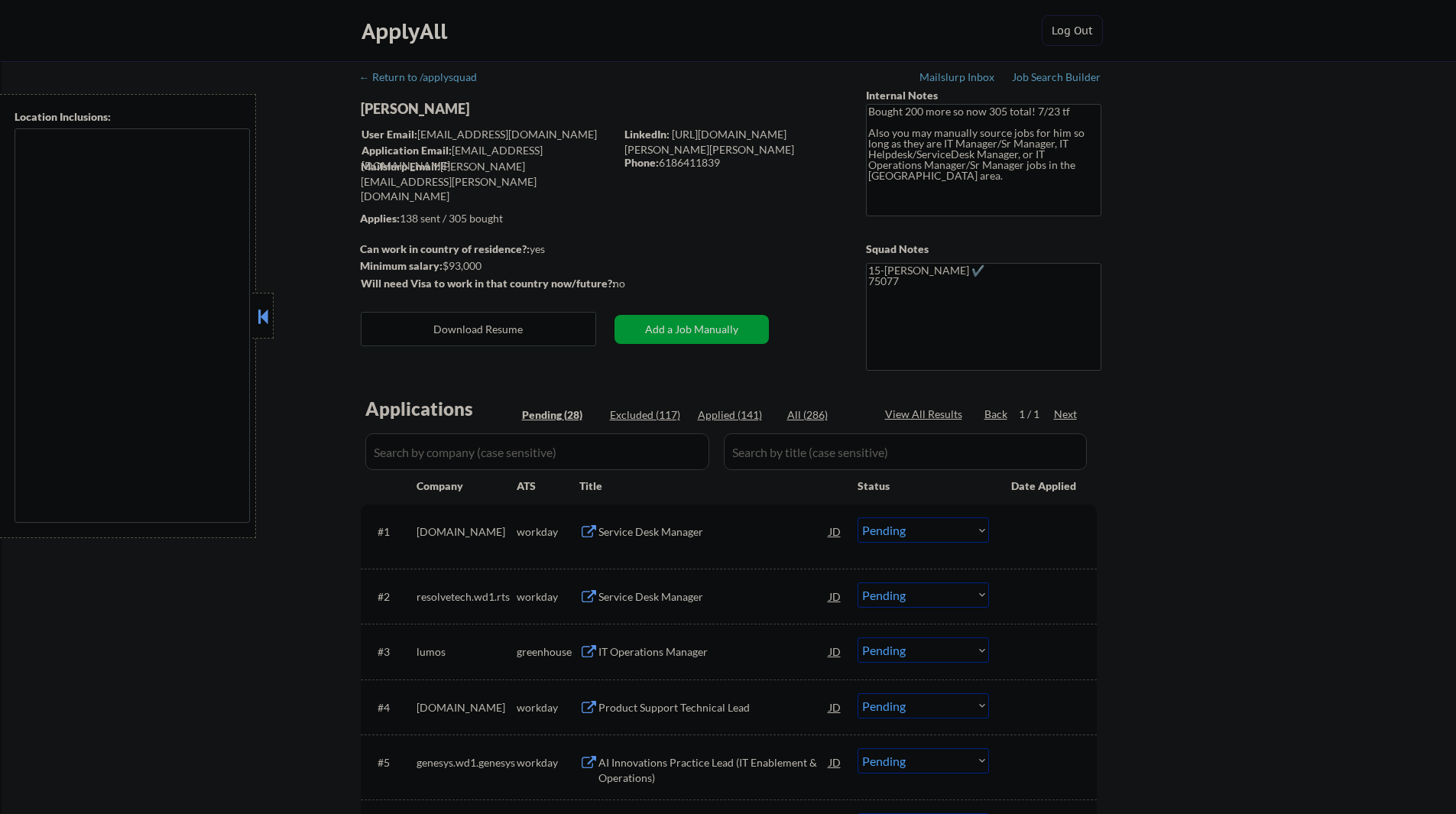
type textarea "[GEOGRAPHIC_DATA], [GEOGRAPHIC_DATA] [GEOGRAPHIC_DATA], [GEOGRAPHIC_DATA] [GEOG…"
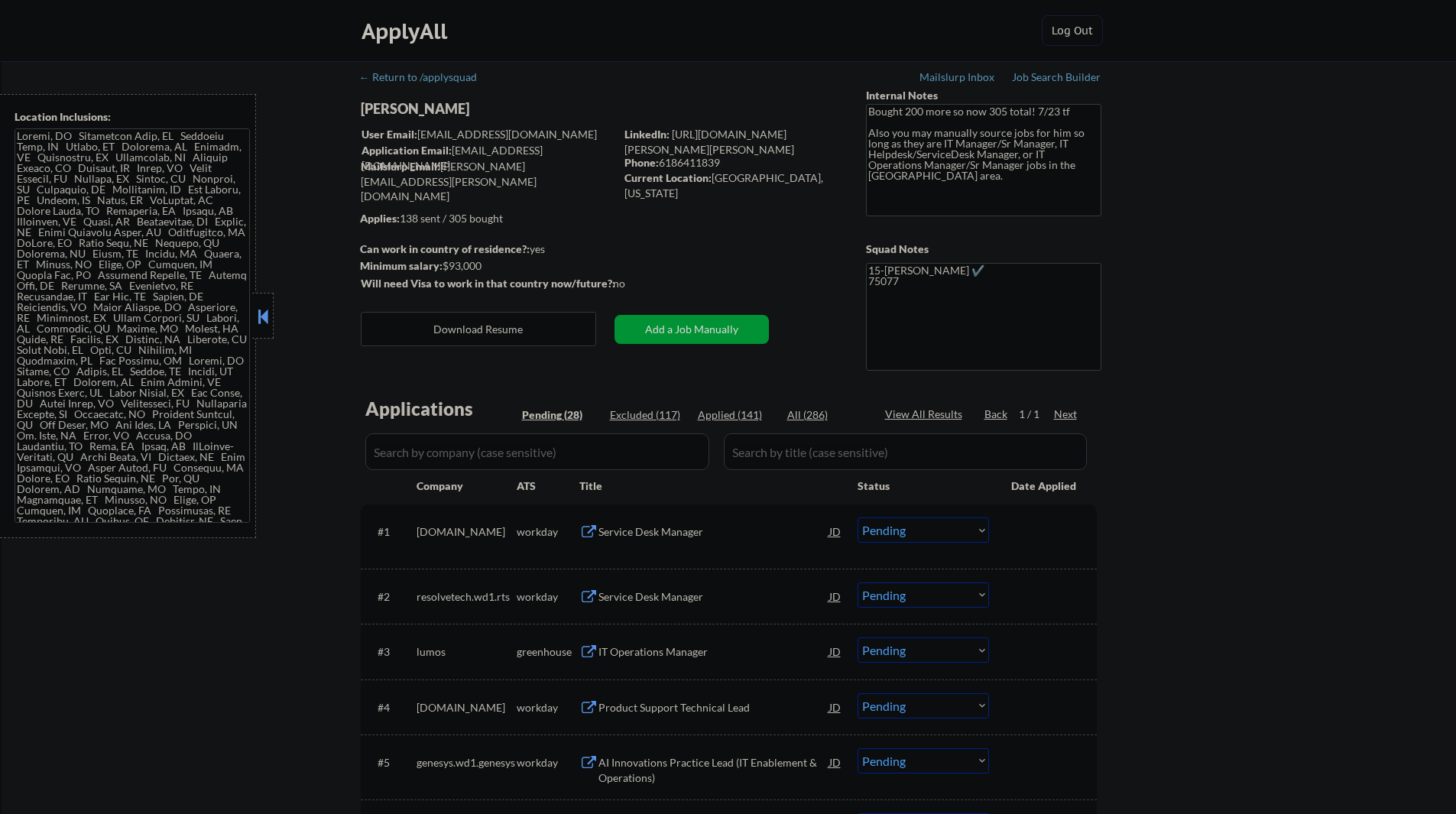
click at [263, 313] on button at bounding box center [264, 316] width 17 height 23
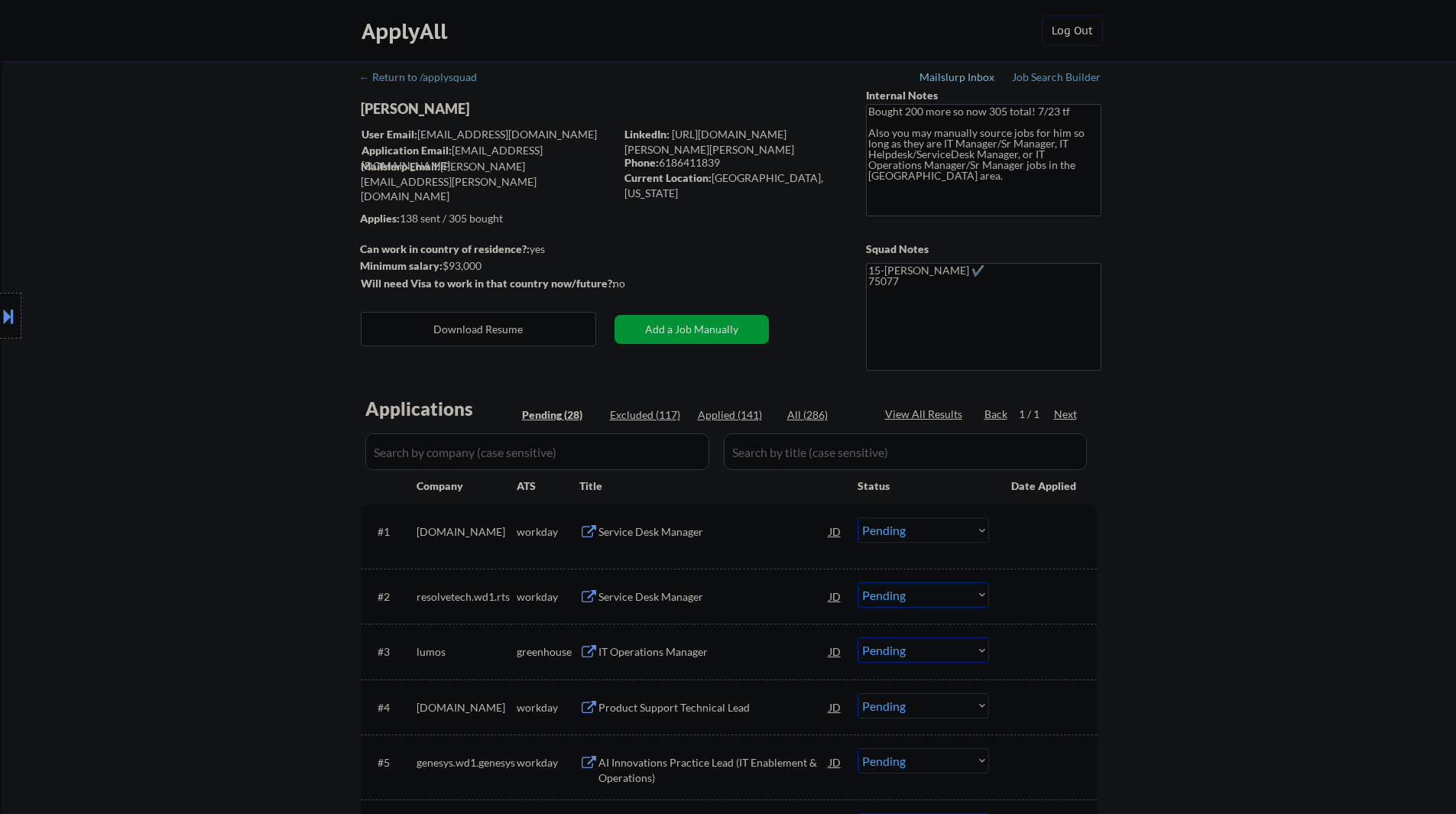
click at [968, 81] on div "Mailslurp Inbox" at bounding box center [958, 77] width 77 height 11
click at [546, 338] on button "Download Resume" at bounding box center [478, 329] width 236 height 35
drag, startPoint x: 191, startPoint y: 111, endPoint x: 322, endPoint y: 198, distance: 157.3
click at [192, 114] on div "Location Inclusions:" at bounding box center [136, 315] width 273 height 444
click at [461, 327] on button "Download Resume" at bounding box center [478, 329] width 236 height 35
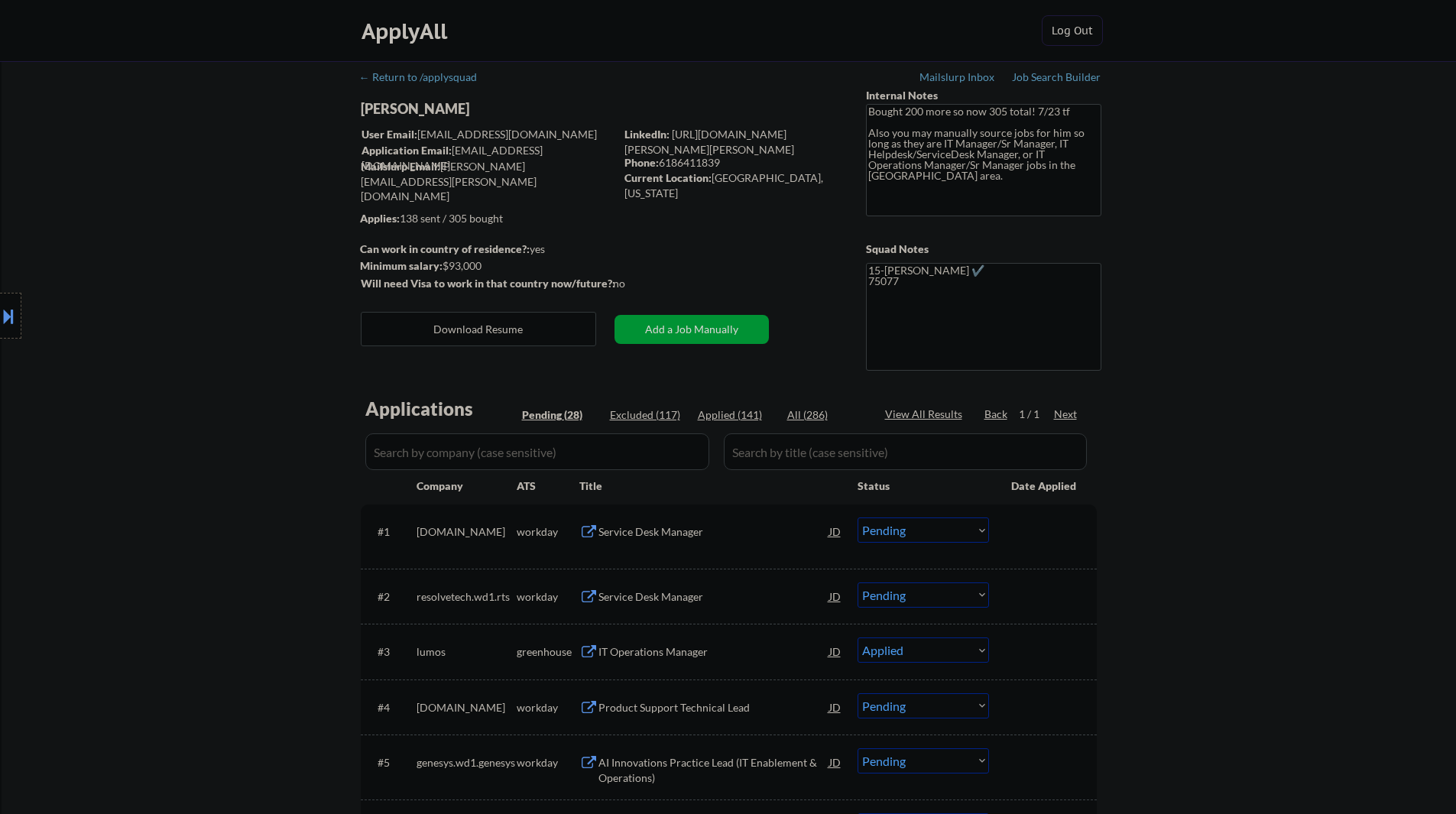
select select ""pending""
